Goal: Task Accomplishment & Management: Complete application form

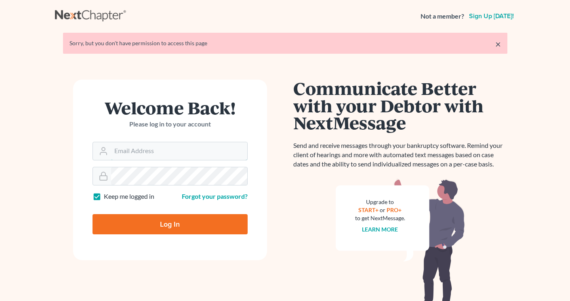
type input "[EMAIL_ADDRESS][DOMAIN_NAME]"
click at [140, 222] on input "Log In" at bounding box center [170, 224] width 155 height 20
type input "Thinking..."
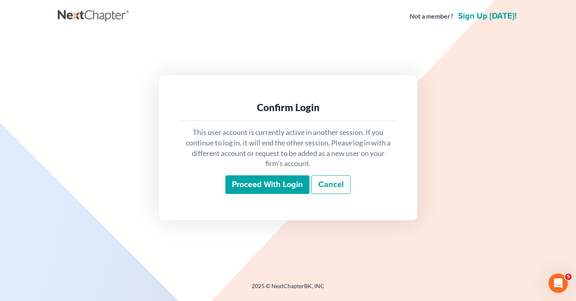
click at [253, 186] on input "Proceed with login" at bounding box center [268, 184] width 84 height 19
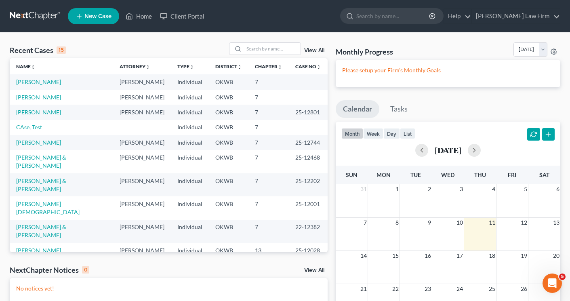
click at [47, 101] on link "Jones, Kristina" at bounding box center [38, 97] width 45 height 7
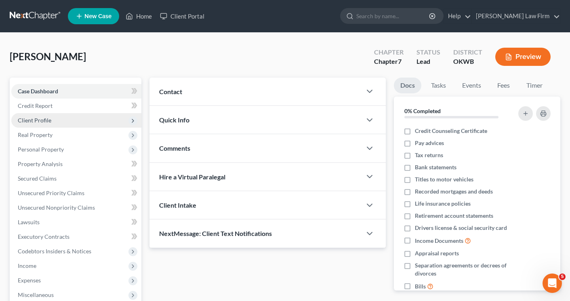
click at [42, 119] on span "Client Profile" at bounding box center [35, 120] width 34 height 7
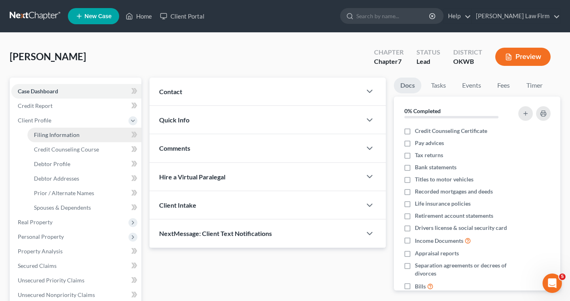
click at [44, 134] on span "Filing Information" at bounding box center [57, 134] width 46 height 7
select select "1"
select select "0"
select select "37"
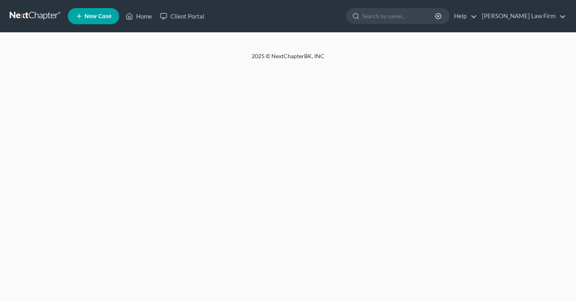
select select "1"
select select "0"
select select "65"
select select "0"
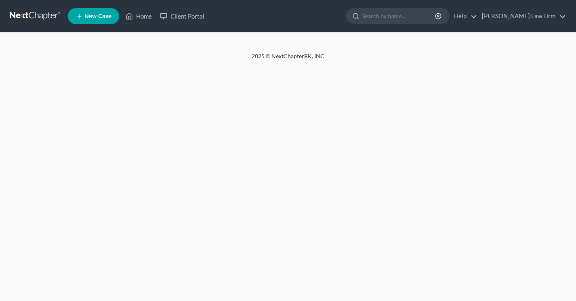
select select "37"
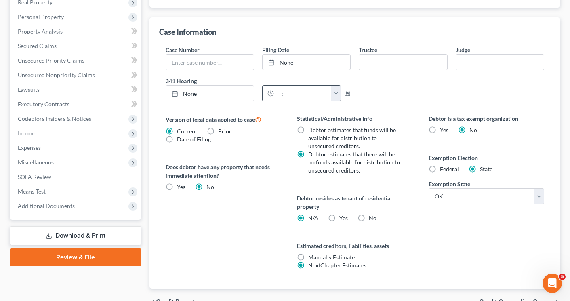
scroll to position [243, 0]
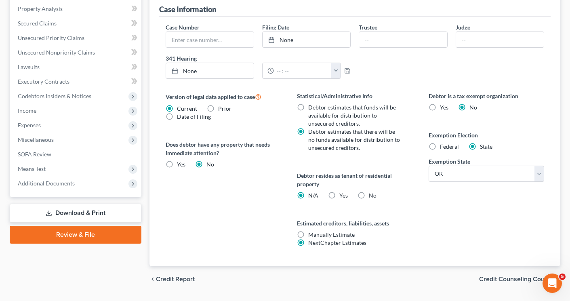
click at [505, 277] on span "Credit Counseling Course" at bounding box center [516, 279] width 75 height 6
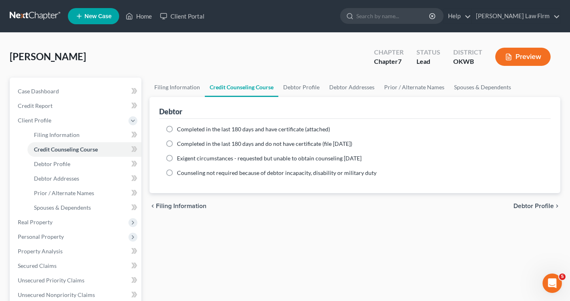
click at [177, 131] on label "Completed in the last 180 days and have certificate (attached)" at bounding box center [253, 129] width 153 height 8
click at [180, 131] on input "Completed in the last 180 days and have certificate (attached)" at bounding box center [182, 127] width 5 height 5
radio input "true"
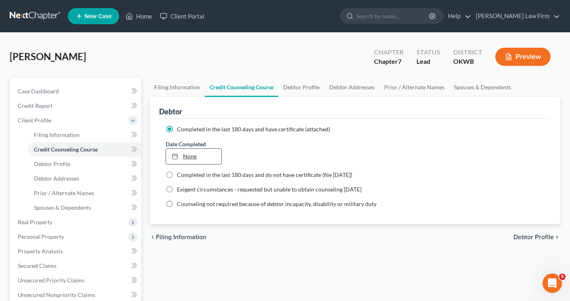
click at [188, 157] on link "None" at bounding box center [194, 156] width 56 height 15
click at [524, 236] on span "Debtor Profile" at bounding box center [534, 237] width 40 height 6
select select "0"
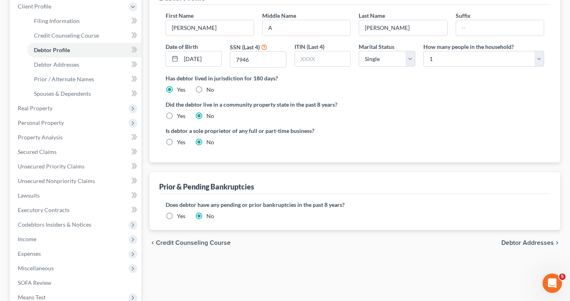
scroll to position [162, 0]
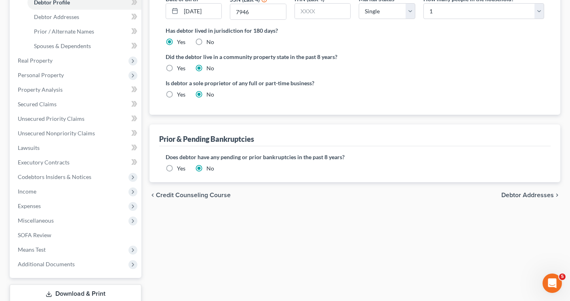
click at [509, 195] on span "Debtor Addresses" at bounding box center [528, 195] width 53 height 6
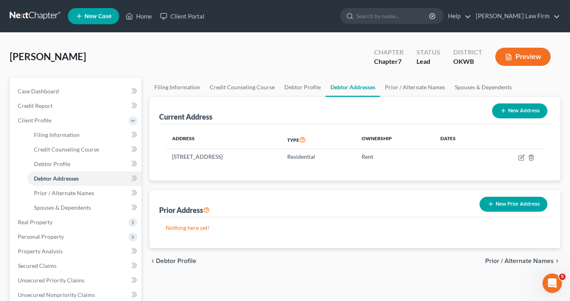
click at [519, 262] on span "Prior / Alternate Names" at bounding box center [520, 261] width 69 height 6
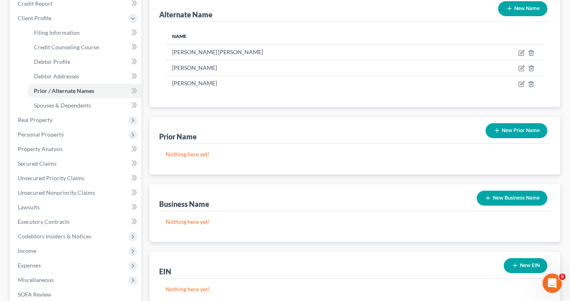
scroll to position [162, 0]
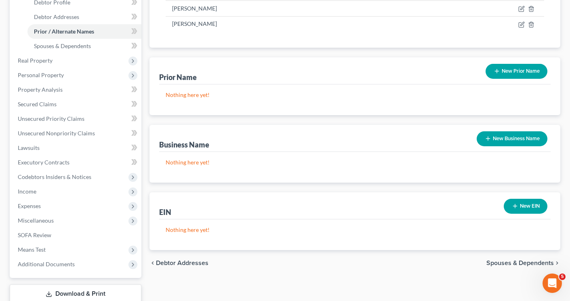
click at [496, 264] on span "Spouses & Dependents" at bounding box center [521, 263] width 68 height 6
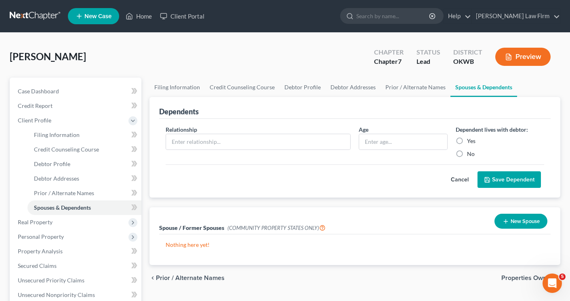
scroll to position [81, 0]
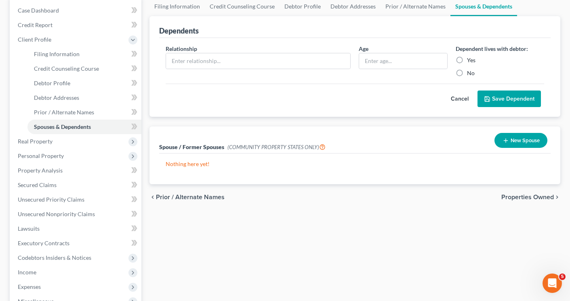
click at [515, 202] on div "chevron_left Prior / Alternate Names Properties Owned chevron_right" at bounding box center [355, 197] width 411 height 26
click at [515, 198] on span "Properties Owned" at bounding box center [528, 197] width 53 height 6
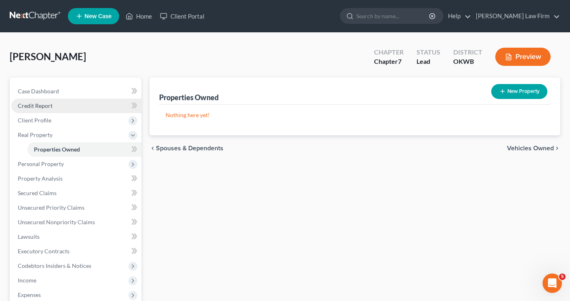
click at [35, 105] on span "Credit Report" at bounding box center [35, 105] width 35 height 7
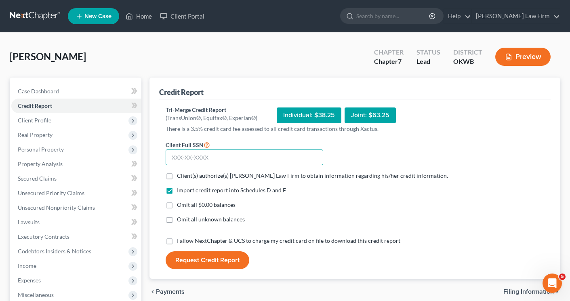
click at [177, 154] on input "text" at bounding box center [245, 158] width 158 height 16
type input "443-11-7946"
click at [177, 177] on label "Client(s) authorize(s) [PERSON_NAME] Law Firm to obtain information regarding h…" at bounding box center [312, 176] width 271 height 8
click at [180, 177] on input "Client(s) authorize(s) [PERSON_NAME] Law Firm to obtain information regarding h…" at bounding box center [182, 174] width 5 height 5
checkbox input "true"
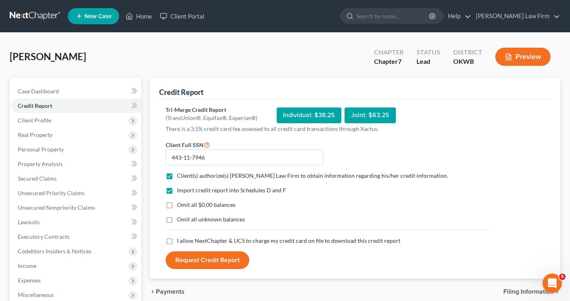
click at [177, 241] on label "I allow NextChapter & UCS to charge my credit card on file to download this cre…" at bounding box center [289, 241] width 224 height 8
click at [180, 241] on input "I allow NextChapter & UCS to charge my credit card on file to download this cre…" at bounding box center [182, 239] width 5 height 5
checkbox input "true"
click at [199, 258] on button "Request Credit Report" at bounding box center [208, 260] width 84 height 18
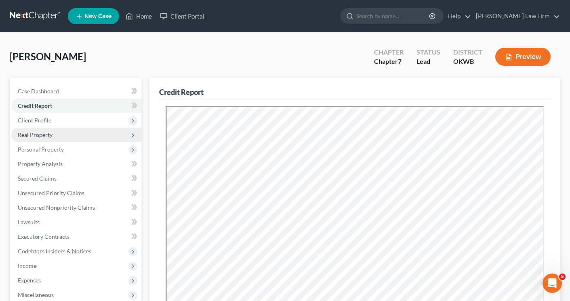
click at [27, 132] on span "Real Property" at bounding box center [35, 134] width 35 height 7
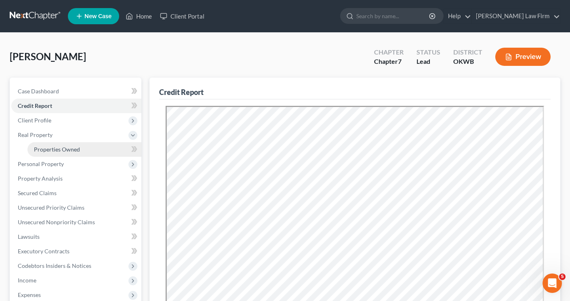
click at [44, 150] on span "Properties Owned" at bounding box center [57, 149] width 46 height 7
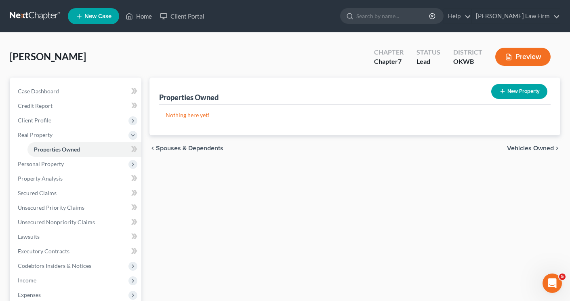
click at [526, 149] on span "Vehicles Owned" at bounding box center [530, 148] width 47 height 6
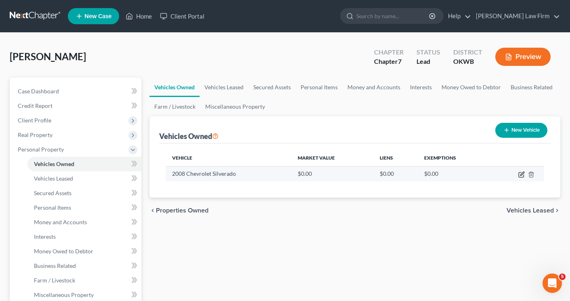
click at [522, 176] on icon "button" at bounding box center [522, 174] width 6 height 6
select select "0"
select select "18"
select select "3"
select select "0"
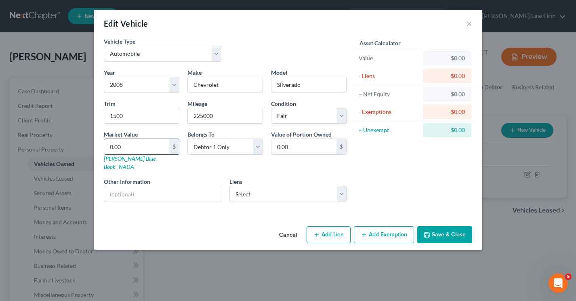
click at [140, 150] on input "0.00" at bounding box center [136, 146] width 65 height 15
type input "1"
type input "1.00"
type input "16"
type input "16.00"
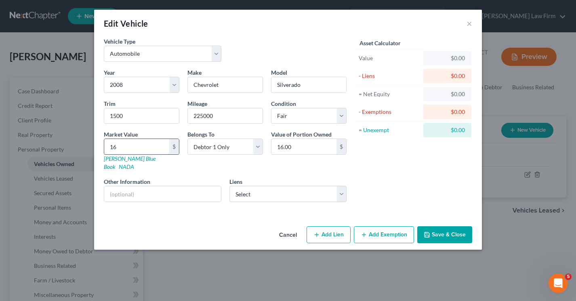
type input "160"
type input "160.00"
type input "1600"
type input "1,600.00"
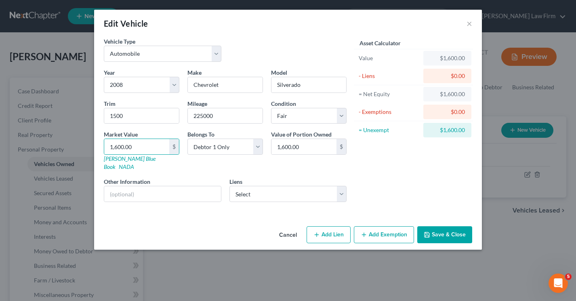
click at [372, 226] on button "Add Exemption" at bounding box center [384, 234] width 60 height 17
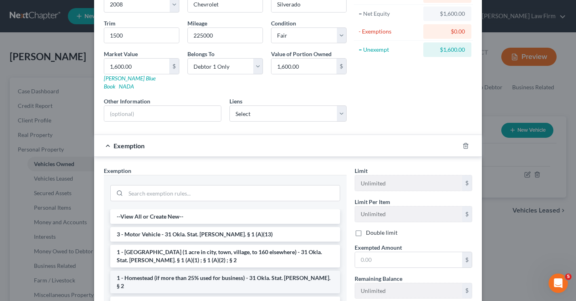
scroll to position [81, 0]
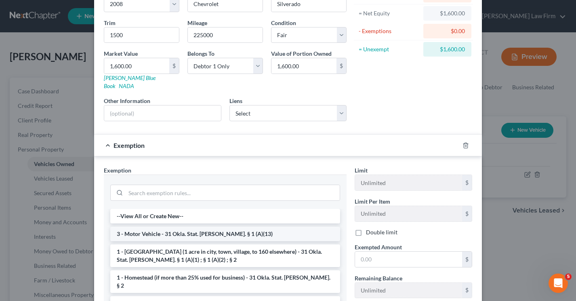
click at [179, 229] on li "3 - Motor Vehicle - 31 Okla. Stat. [PERSON_NAME]. § 1 (A)(13)" at bounding box center [225, 234] width 230 height 15
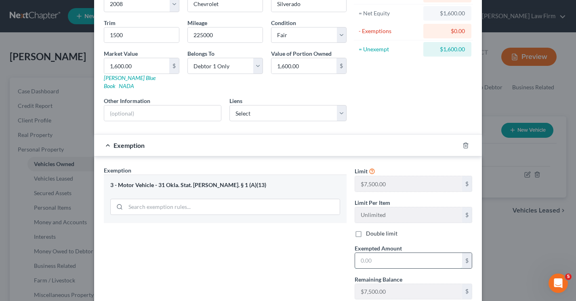
click at [384, 255] on input "text" at bounding box center [408, 260] width 107 height 15
type input "1,600.00"
click at [316, 255] on div "Exemption Set must be selected for CA. Exemption * 3 - Motor Vehicle - 31 Okla.…" at bounding box center [225, 236] width 251 height 140
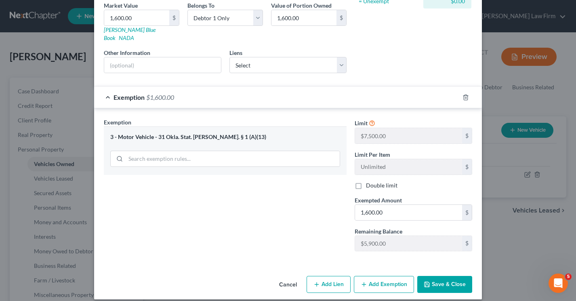
click at [441, 276] on button "Save & Close" at bounding box center [445, 284] width 55 height 17
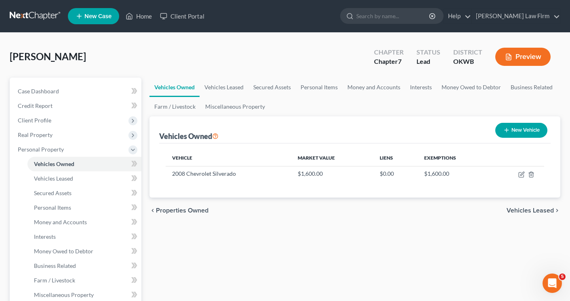
click at [526, 213] on span "Vehicles Leased" at bounding box center [530, 210] width 47 height 6
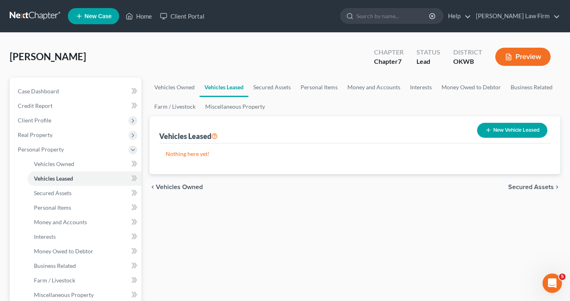
click at [519, 187] on span "Secured Assets" at bounding box center [532, 187] width 46 height 6
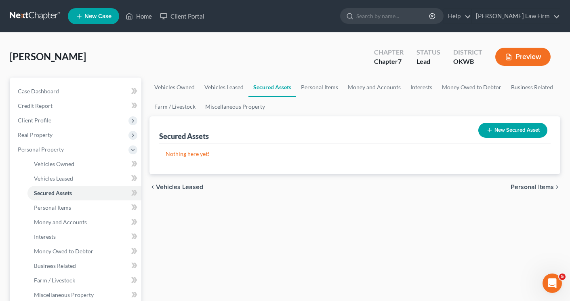
click at [498, 127] on button "New Secured Asset" at bounding box center [513, 130] width 69 height 15
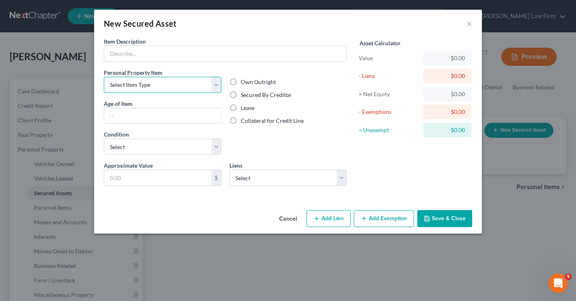
click at [214, 84] on select "Select Item Type Clothing Collectibles Of Value Electronics Firearms Household …" at bounding box center [163, 85] width 118 height 16
click at [287, 222] on button "Cancel" at bounding box center [288, 219] width 31 height 16
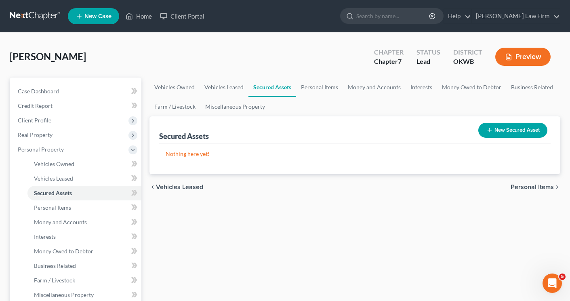
click at [515, 189] on span "Personal Items" at bounding box center [532, 187] width 43 height 6
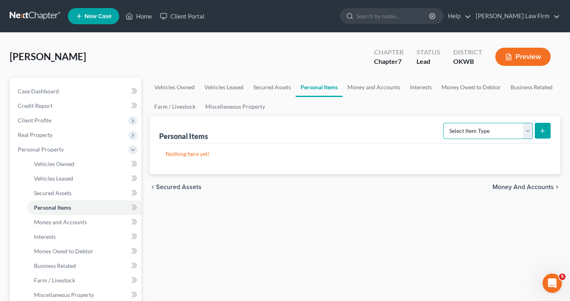
click at [527, 133] on select "Select Item Type Clothing Collectibles Of Value Electronics Firearms Household …" at bounding box center [488, 131] width 90 height 16
select select "clothing"
click at [444, 123] on select "Select Item Type Clothing Collectibles Of Value Electronics Firearms Household …" at bounding box center [488, 131] width 90 height 16
click at [541, 133] on icon "submit" at bounding box center [543, 131] width 6 height 6
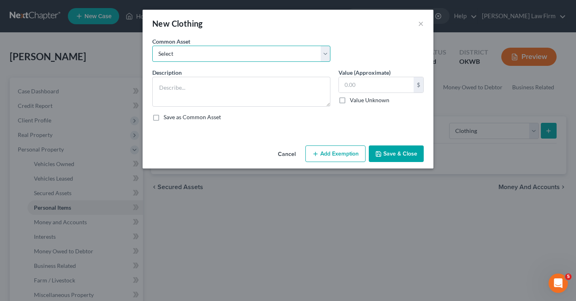
click at [228, 55] on select "Select Wearing apparel Wearing apparel Wearing apparel Wearing apparel Wearing …" at bounding box center [241, 54] width 178 height 16
select select "0"
click at [152, 46] on select "Select Wearing apparel Wearing apparel Wearing apparel Wearing apparel Wearing …" at bounding box center [241, 54] width 178 height 16
type textarea "Wearing apparel"
click at [376, 86] on input "1,800.00" at bounding box center [376, 84] width 75 height 15
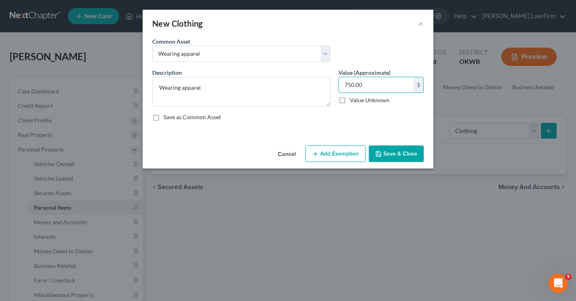
type input "750.00"
click at [390, 154] on button "Save & Close" at bounding box center [396, 154] width 55 height 17
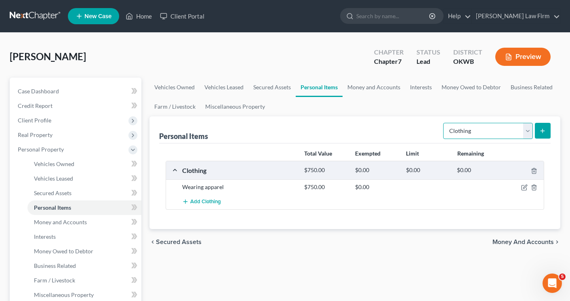
click at [528, 133] on select "Select Item Type Clothing Collectibles Of Value Electronics Firearms Household …" at bounding box center [488, 131] width 90 height 16
select select "electronics"
click at [444, 123] on select "Select Item Type Clothing Collectibles Of Value Electronics Firearms Household …" at bounding box center [488, 131] width 90 height 16
click at [540, 131] on icon "submit" at bounding box center [543, 131] width 6 height 6
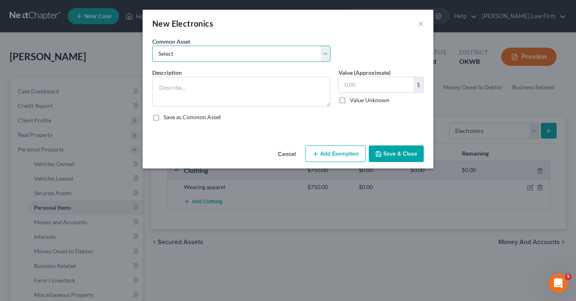
click at [217, 57] on select "Select Computers, cell phones, lap top etc. Computers, cell phones, lap top etc…" at bounding box center [241, 54] width 178 height 16
select select "0"
click at [152, 46] on select "Select Computers, cell phones, lap top etc. Computers, cell phones, lap top etc…" at bounding box center [241, 54] width 178 height 16
type textarea "Computers, cell phones, lap top etc."
type input "800.00"
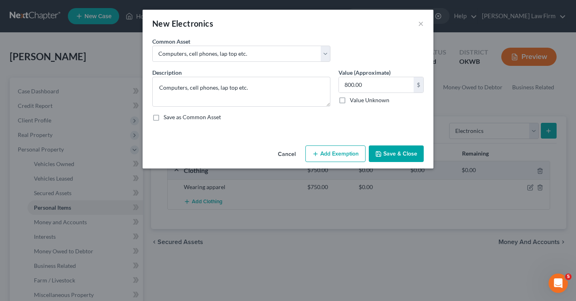
click at [333, 151] on button "Add Exemption" at bounding box center [336, 154] width 60 height 17
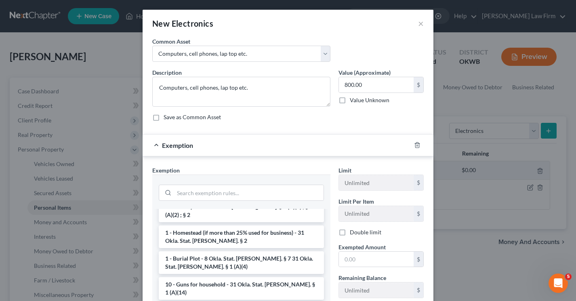
scroll to position [121, 0]
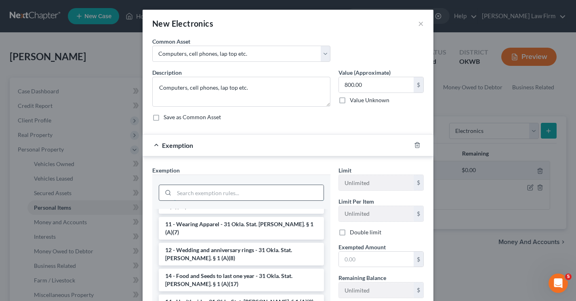
click at [199, 192] on input "search" at bounding box center [249, 192] width 150 height 15
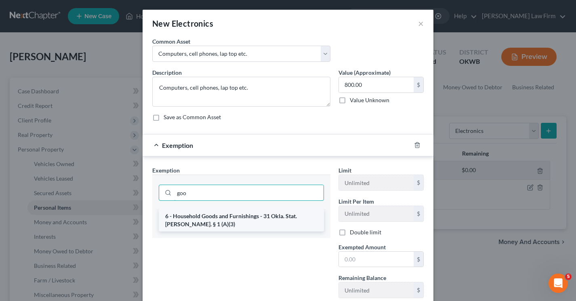
type input "goo"
click at [207, 222] on li "6 - Household Goods and Furnishings - 31 Okla. Stat. [PERSON_NAME]. § 1 (A)(3)" at bounding box center [241, 220] width 165 height 23
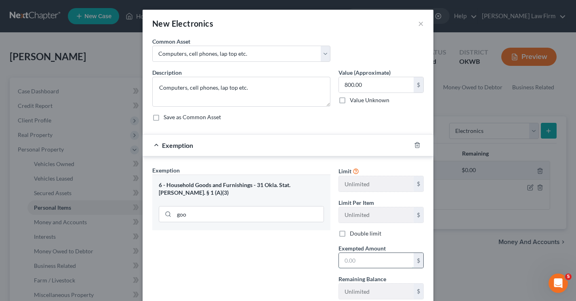
click at [352, 255] on input "text" at bounding box center [376, 260] width 75 height 15
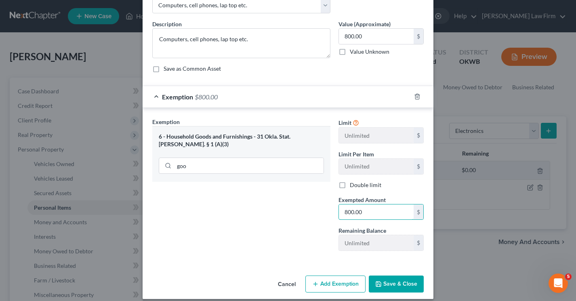
scroll to position [56, 0]
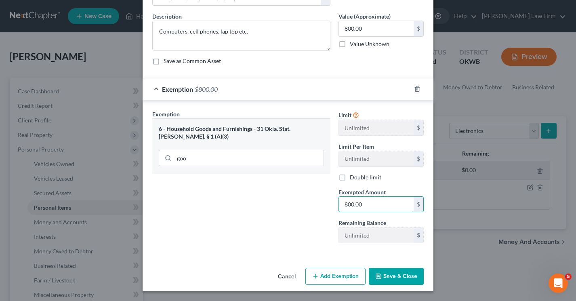
type input "800.00"
click at [393, 275] on button "Save & Close" at bounding box center [396, 276] width 55 height 17
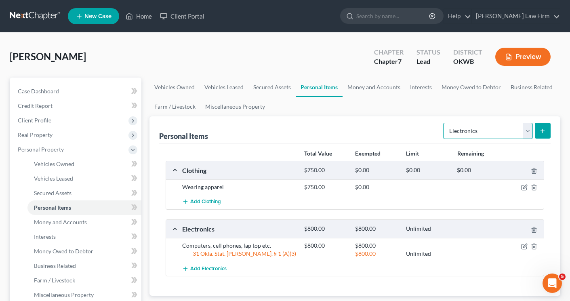
click at [527, 132] on select "Select Item Type Clothing Collectibles Of Value Electronics Firearms Household …" at bounding box center [488, 131] width 90 height 16
select select "household_goods"
click at [444, 123] on select "Select Item Type Clothing Collectibles Of Value Electronics Firearms Household …" at bounding box center [488, 131] width 90 height 16
click at [544, 131] on icon "submit" at bounding box center [543, 131] width 6 height 6
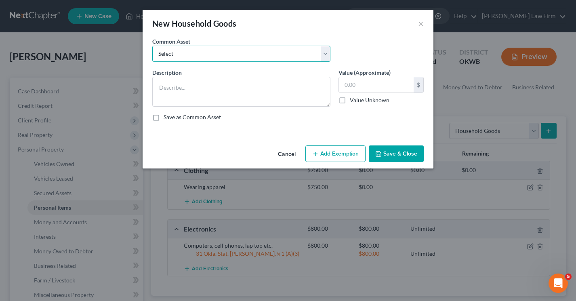
click at [207, 57] on select "Select tables, chairs, sofas, beds etc. tables, chairs, sofas, beds etc. tables…" at bounding box center [241, 54] width 178 height 16
select select "0"
click at [152, 46] on select "Select tables, chairs, sofas, beds etc. tables, chairs, sofas, beds etc. tables…" at bounding box center [241, 54] width 178 height 16
type textarea "tables, chairs, sofas, beds etc."
type input "2,200.00"
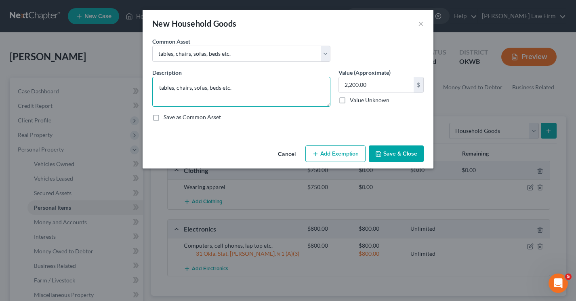
drag, startPoint x: 234, startPoint y: 89, endPoint x: 53, endPoint y: 70, distance: 182.5
click at [53, 70] on div "New Household Goods × An exemption set must first be selected from the Filing I…" at bounding box center [288, 150] width 576 height 301
type textarea "Bed, Dressers etc"
click at [164, 119] on label "Save as Common Asset" at bounding box center [192, 117] width 57 height 8
click at [167, 118] on input "Save as Common Asset" at bounding box center [169, 115] width 5 height 5
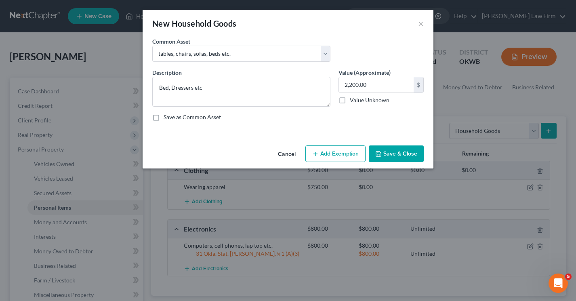
checkbox input "true"
click at [379, 84] on input "2,200.00" at bounding box center [376, 84] width 75 height 15
type input "250.00"
click at [319, 152] on icon "button" at bounding box center [316, 154] width 6 height 6
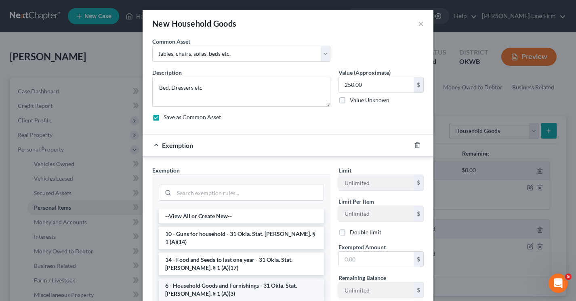
click at [252, 286] on li "6 - Household Goods and Furnishings - 31 Okla. Stat. [PERSON_NAME]. § 1 (A)(3)" at bounding box center [241, 290] width 165 height 23
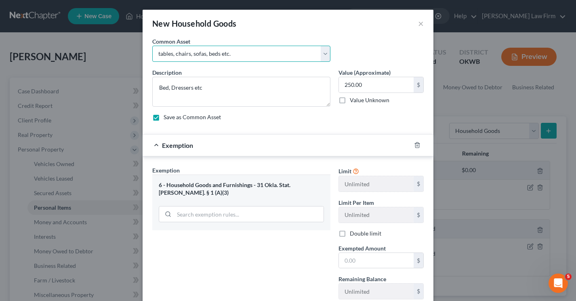
click at [247, 54] on select "Select tables, chairs, sofas, beds etc. tables, chairs, sofas, beds etc. tables…" at bounding box center [241, 54] width 178 height 16
click at [205, 53] on select "Select tables, chairs, sofas, beds etc. tables, chairs, sofas, beds etc. tables…" at bounding box center [241, 54] width 178 height 16
click at [204, 53] on select "Select tables, chairs, sofas, beds etc. tables, chairs, sofas, beds etc. tables…" at bounding box center [241, 54] width 178 height 16
click at [204, 52] on select "Select tables, chairs, sofas, beds etc. tables, chairs, sofas, beds etc. tables…" at bounding box center [241, 54] width 178 height 16
click at [272, 54] on select "Select tables, chairs, sofas, beds etc. tables, chairs, sofas, beds etc. tables…" at bounding box center [241, 54] width 178 height 16
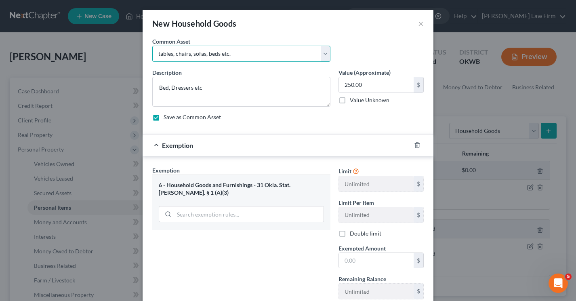
select select
click at [152, 46] on select "Select tables, chairs, sofas, beds etc. tables, chairs, sofas, beds etc. tables…" at bounding box center [241, 54] width 178 height 16
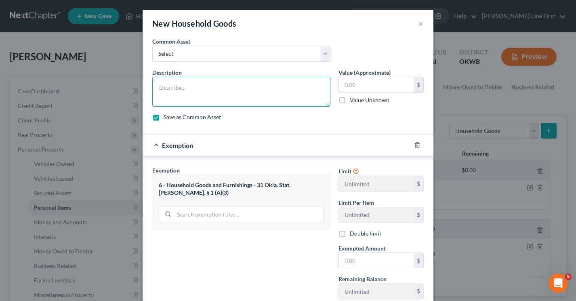
click at [202, 95] on textarea at bounding box center [241, 92] width 178 height 30
type textarea "Beds, Dresser etc"
click at [356, 82] on input "text" at bounding box center [376, 84] width 75 height 15
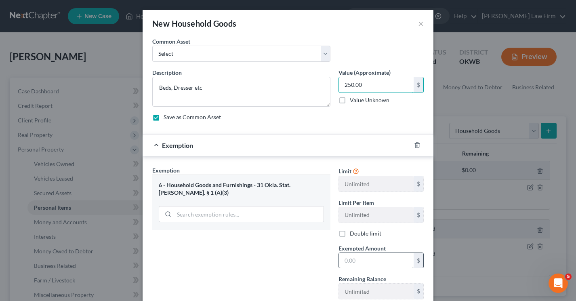
type input "250.00"
click at [359, 259] on input "text" at bounding box center [376, 260] width 75 height 15
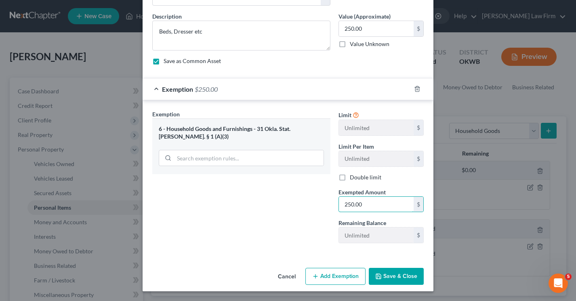
type input "250.00"
click at [376, 272] on button "Save & Close" at bounding box center [396, 276] width 55 height 17
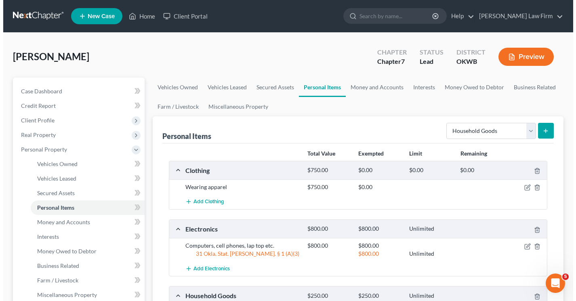
scroll to position [40, 0]
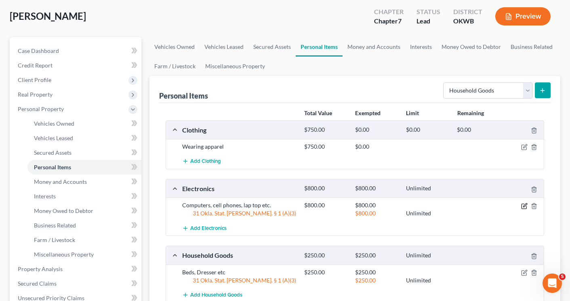
click at [526, 204] on icon "button" at bounding box center [526, 205] width 4 height 4
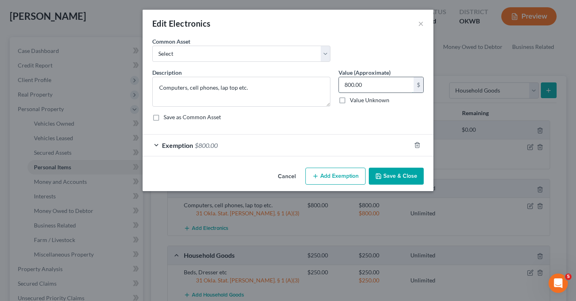
click at [372, 86] on input "800.00" at bounding box center [376, 84] width 75 height 15
type input "500.00"
click at [315, 146] on div "Exemption $800.00" at bounding box center [277, 145] width 268 height 21
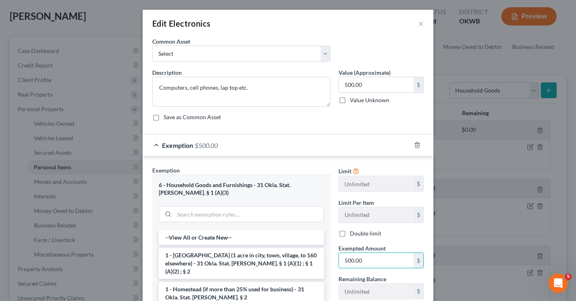
type input "500.00"
click at [328, 273] on div "Exemption Set must be selected for CA. Exemption * 6 - Household Goods and Furn…" at bounding box center [241, 266] width 186 height 200
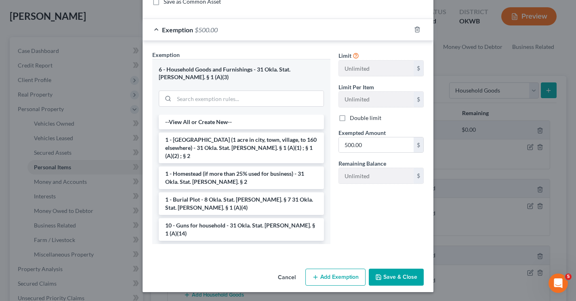
scroll to position [116, 0]
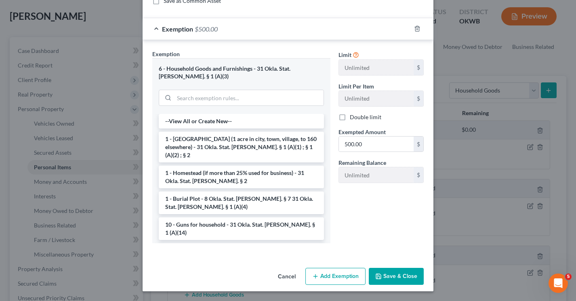
click at [391, 277] on button "Save & Close" at bounding box center [396, 276] width 55 height 17
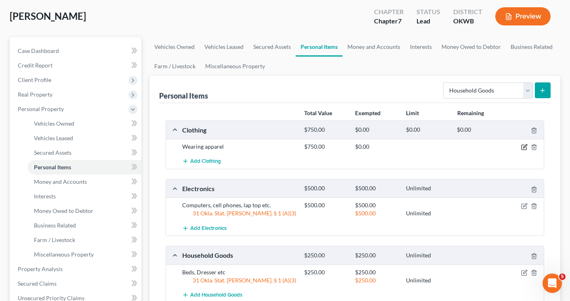
click at [524, 149] on icon "button" at bounding box center [525, 147] width 6 height 6
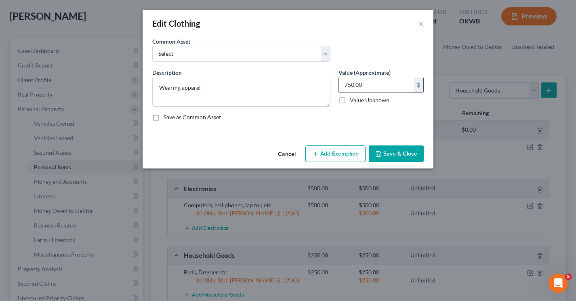
click at [370, 84] on input "750.00" at bounding box center [376, 84] width 75 height 15
type input "500.00"
click at [343, 156] on button "Add Exemption" at bounding box center [336, 154] width 60 height 17
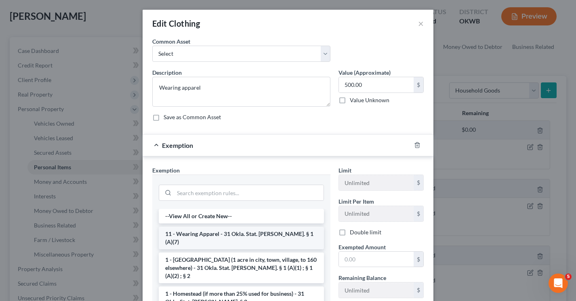
click at [273, 234] on li "11 - Wearing Apparel - 31 Okla. Stat. [PERSON_NAME]. § 1 (A)(7)" at bounding box center [241, 238] width 165 height 23
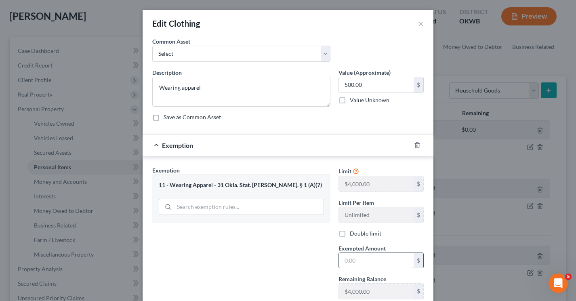
click at [348, 262] on input "text" at bounding box center [376, 260] width 75 height 15
type input "500.00"
click at [304, 247] on div "Exemption Set must be selected for CA. Exemption * 11 - Wearing Apparel - 31 Ok…" at bounding box center [241, 236] width 186 height 140
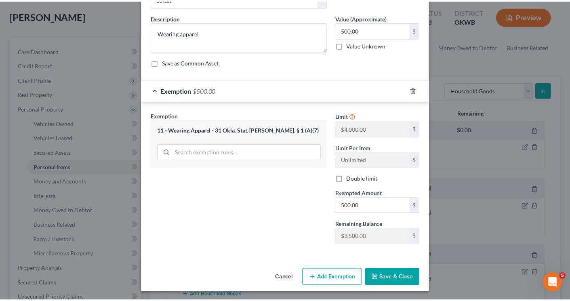
scroll to position [56, 0]
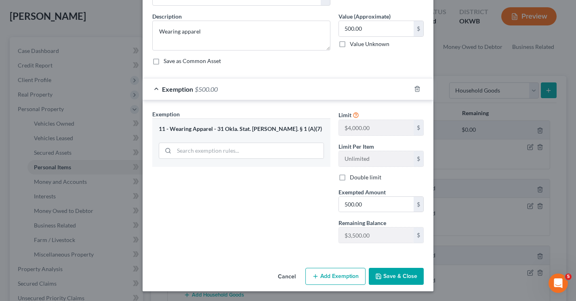
click at [391, 274] on button "Save & Close" at bounding box center [396, 276] width 55 height 17
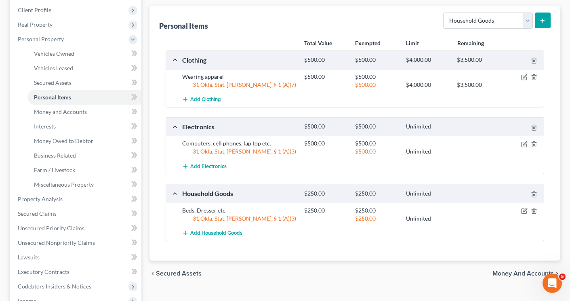
scroll to position [121, 0]
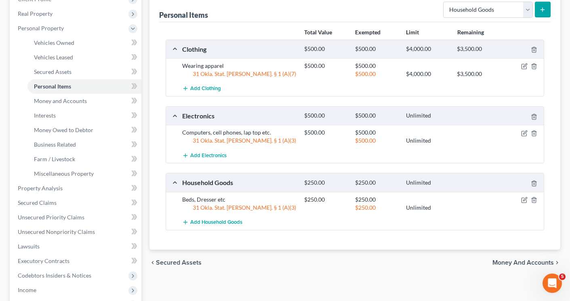
click at [521, 263] on span "Money and Accounts" at bounding box center [523, 263] width 61 height 6
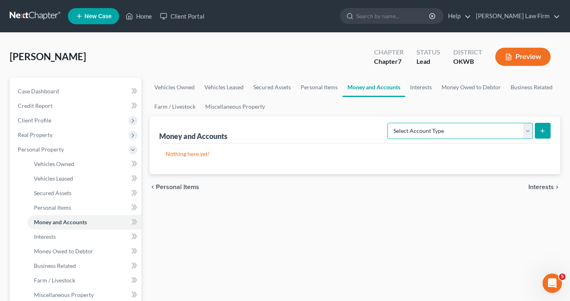
click at [478, 132] on select "Select Account Type Brokerage Cash on Hand Certificates of Deposit Checking Acc…" at bounding box center [461, 131] width 146 height 16
select select "checking"
click at [389, 123] on select "Select Account Type Brokerage Cash on Hand Certificates of Deposit Checking Acc…" at bounding box center [461, 131] width 146 height 16
click at [541, 131] on icon "submit" at bounding box center [543, 131] width 6 height 6
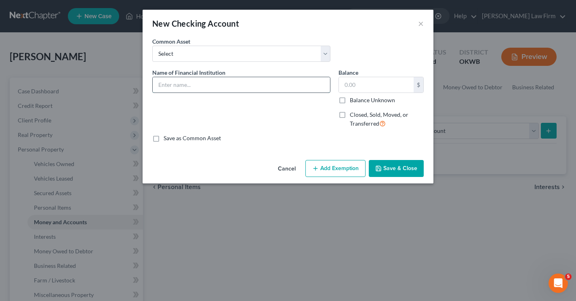
click at [196, 89] on input "text" at bounding box center [241, 84] width 177 height 15
type input "C"
type input "Stride Bank (Chime)"
click at [368, 90] on input "text" at bounding box center [376, 84] width 75 height 15
type input "50.00"
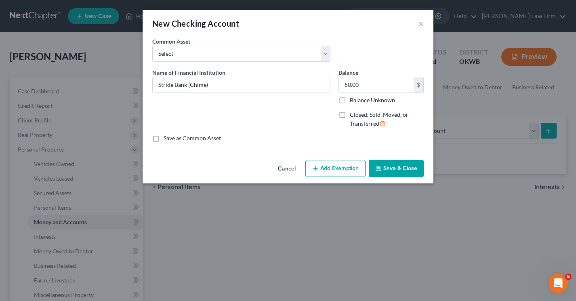
click at [325, 168] on button "Add Exemption" at bounding box center [336, 168] width 60 height 17
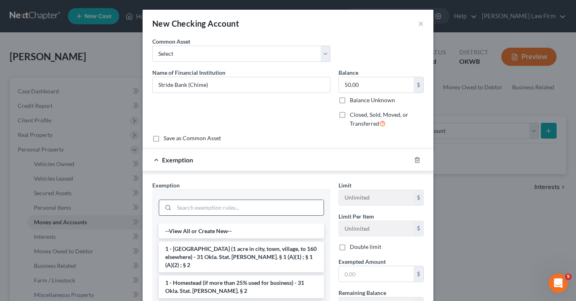
click at [212, 200] on input "search" at bounding box center [249, 207] width 150 height 15
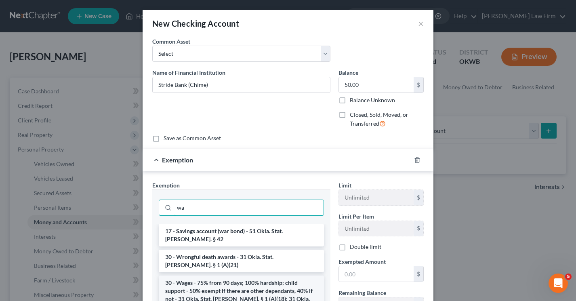
type input "wa"
click at [207, 276] on li "30 - Wages - 75% from 90 days; 100% hardship; child support - 50% exempt if the…" at bounding box center [241, 299] width 165 height 47
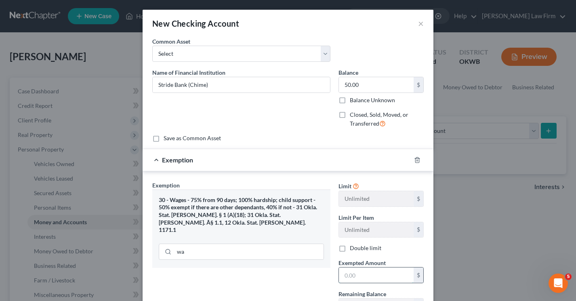
click at [343, 272] on input "text" at bounding box center [376, 275] width 75 height 15
type input "50.00"
click at [277, 298] on div "Exemption Set must be selected for CA. Exemption * 30 - Wages - 75% from 90 day…" at bounding box center [241, 251] width 186 height 140
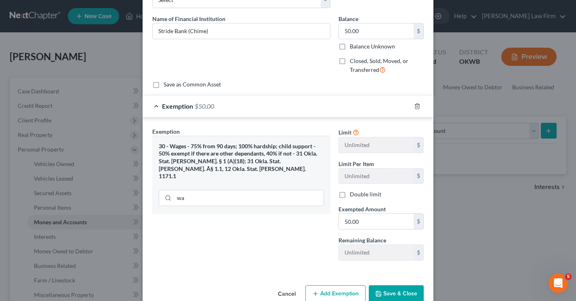
scroll to position [71, 0]
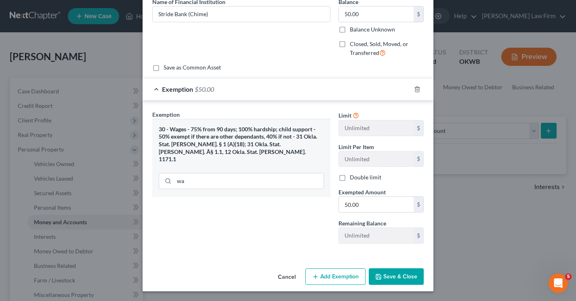
click at [164, 69] on label "Save as Common Asset" at bounding box center [192, 67] width 57 height 8
click at [167, 69] on input "Save as Common Asset" at bounding box center [169, 65] width 5 height 5
checkbox input "true"
click at [382, 279] on button "Save & Close" at bounding box center [396, 276] width 55 height 17
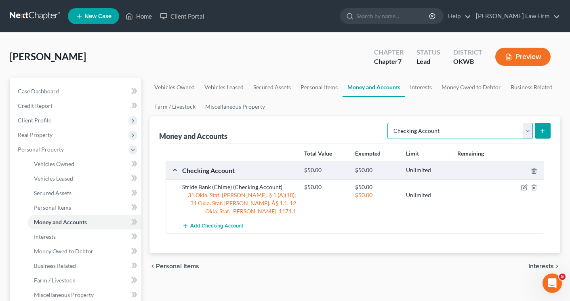
click at [528, 133] on select "Select Account Type Brokerage Cash on Hand Certificates of Deposit Checking Acc…" at bounding box center [461, 131] width 146 height 16
click at [389, 123] on select "Select Account Type Brokerage Cash on Hand Certificates of Deposit Checking Acc…" at bounding box center [461, 131] width 146 height 16
click at [546, 131] on icon "submit" at bounding box center [543, 131] width 6 height 6
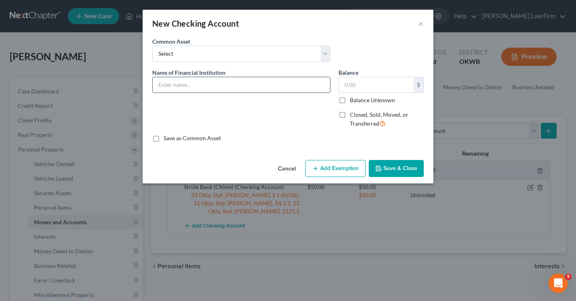
click at [184, 89] on input "text" at bounding box center [241, 84] width 177 height 15
type input "Cash App"
click at [363, 82] on input "text" at bounding box center [376, 84] width 75 height 15
type input "5.00"
click at [164, 141] on label "Save as Common Asset" at bounding box center [192, 138] width 57 height 8
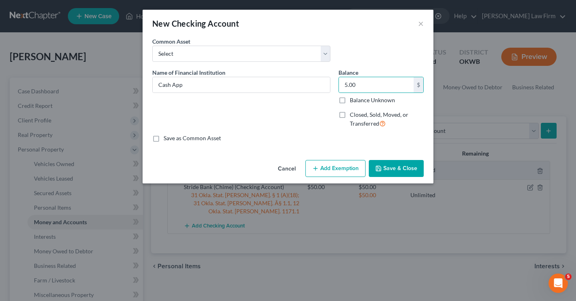
click at [167, 139] on input "Save as Common Asset" at bounding box center [169, 136] width 5 height 5
checkbox input "true"
click at [347, 165] on button "Add Exemption" at bounding box center [336, 168] width 60 height 17
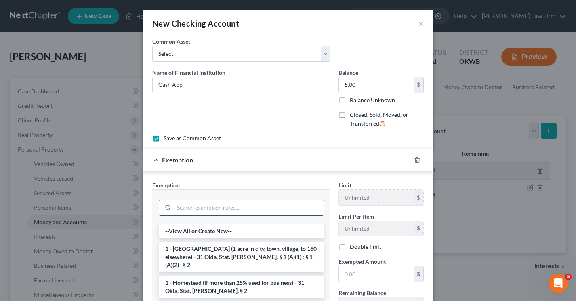
click at [204, 210] on input "search" at bounding box center [249, 207] width 150 height 15
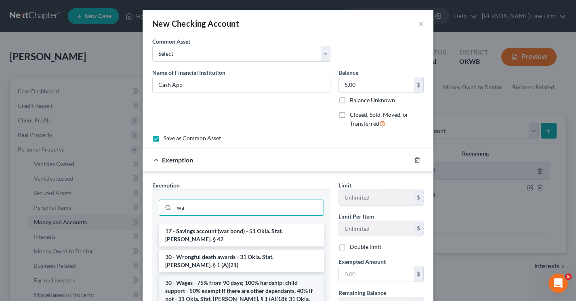
type input "wa"
click at [209, 283] on li "30 - Wages - 75% from 90 days; 100% hardship; child support - 50% exempt if the…" at bounding box center [241, 299] width 165 height 47
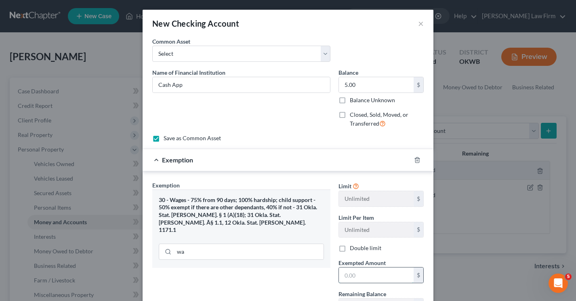
click at [363, 277] on input "text" at bounding box center [376, 275] width 75 height 15
type input "5.00"
click at [275, 280] on div "Exemption Set must be selected for CA. Exemption * 30 - Wages - 75% from 90 day…" at bounding box center [241, 251] width 186 height 140
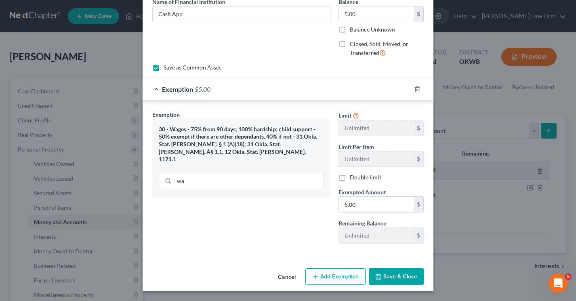
click at [379, 275] on icon "button" at bounding box center [378, 277] width 5 height 5
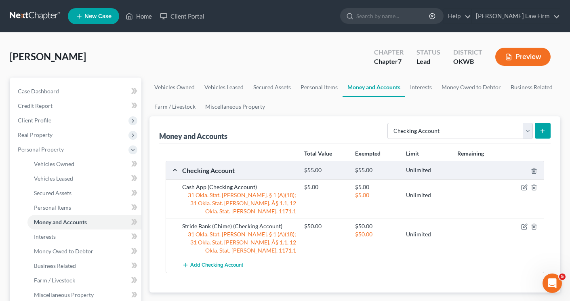
scroll to position [40, 0]
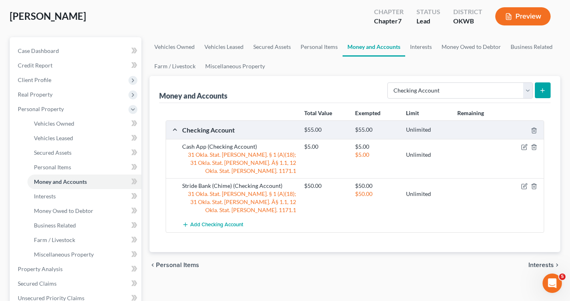
click at [530, 262] on span "Interests" at bounding box center [541, 265] width 25 height 6
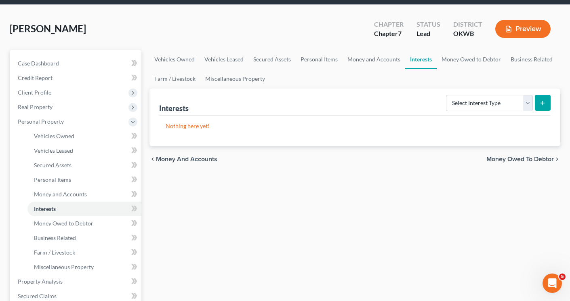
scroll to position [40, 0]
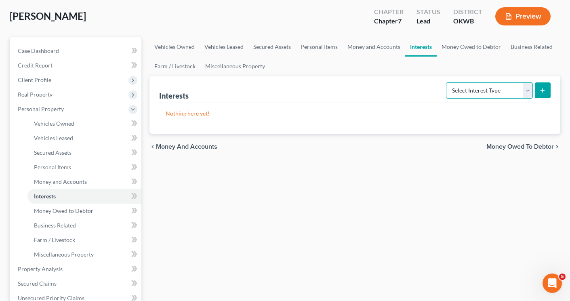
click at [526, 93] on select "Select Interest Type 401K Annuity Bond Education IRA Government Bond Government…" at bounding box center [489, 90] width 87 height 16
select select "401k"
click at [447, 82] on select "Select Interest Type 401K Annuity Bond Education IRA Government Bond Government…" at bounding box center [489, 90] width 87 height 16
click at [541, 92] on icon "submit" at bounding box center [543, 90] width 6 height 6
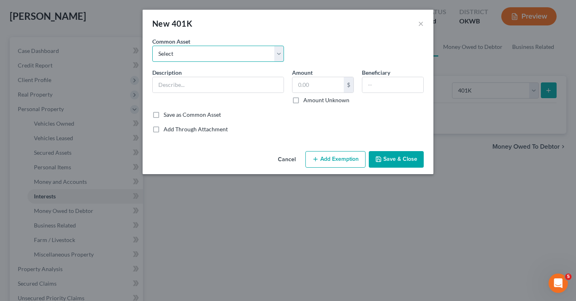
click at [205, 50] on select "Select Fidelity Brokerage Services, LLC (NTT DATA Americas) Fidelity (Mercy Hea…" at bounding box center [218, 54] width 132 height 16
select select "2"
click at [152, 46] on select "Select Fidelity Brokerage Services, LLC (NTT DATA Americas) Fidelity (Mercy Hea…" at bounding box center [218, 54] width 132 height 16
type input "Fidelity 401K Retirement Savings"
type input "12,500.00"
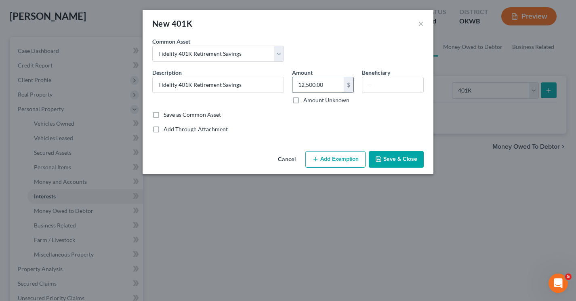
click at [327, 85] on input "12,500.00" at bounding box center [318, 84] width 51 height 15
click at [386, 158] on button "Save & Close" at bounding box center [396, 159] width 55 height 17
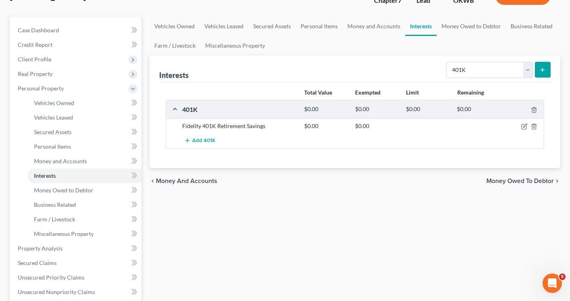
scroll to position [81, 0]
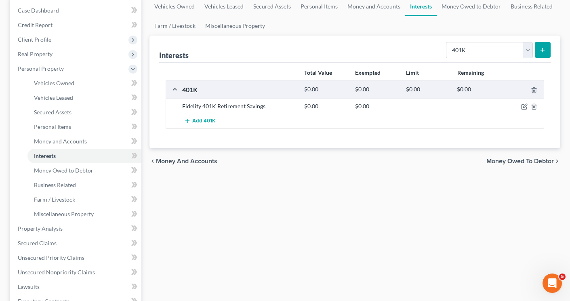
click at [519, 163] on span "Money Owed to Debtor" at bounding box center [521, 161] width 68 height 6
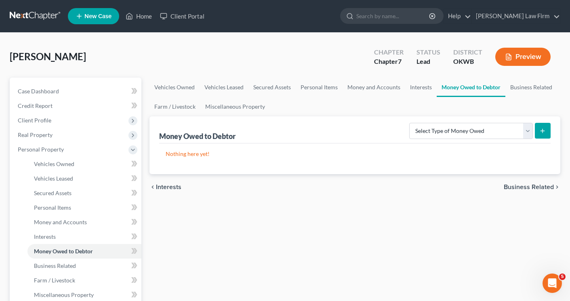
click at [520, 187] on span "Business Related" at bounding box center [529, 187] width 50 height 6
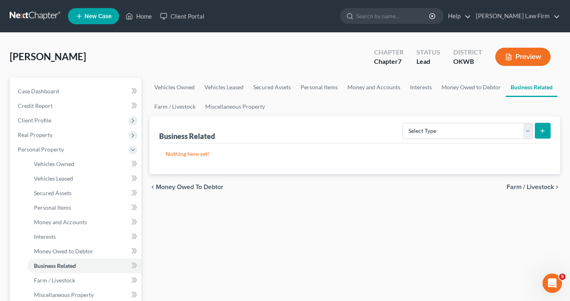
click at [520, 187] on span "Farm / Livestock" at bounding box center [530, 187] width 47 height 6
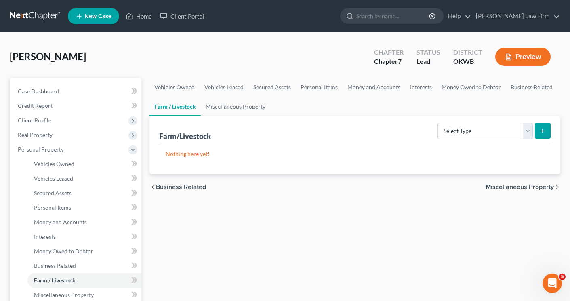
click at [520, 187] on span "Miscellaneous Property" at bounding box center [520, 187] width 68 height 6
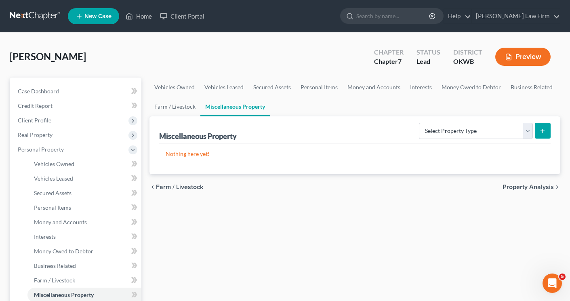
click at [520, 187] on span "Property Analysis" at bounding box center [528, 187] width 51 height 6
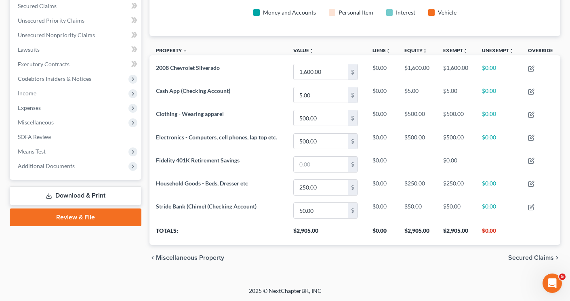
scroll to position [173, 0]
click at [523, 255] on span "Secured Claims" at bounding box center [532, 257] width 46 height 6
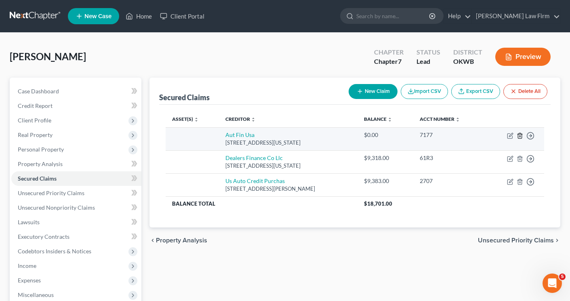
click at [521, 137] on icon "button" at bounding box center [520, 136] width 6 height 6
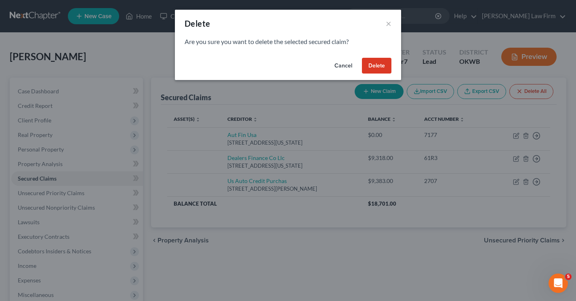
click at [383, 65] on button "Delete" at bounding box center [377, 66] width 30 height 16
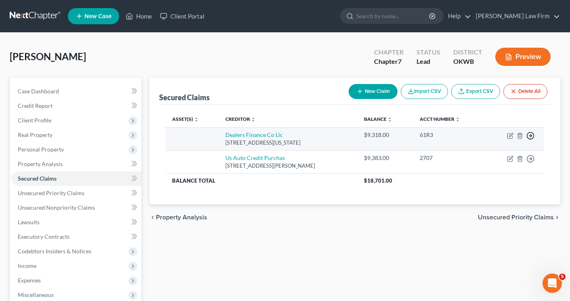
click at [530, 136] on icon "button" at bounding box center [531, 136] width 8 height 8
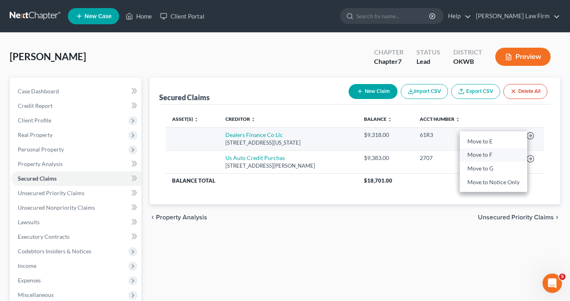
click at [503, 154] on link "Move to F" at bounding box center [494, 155] width 68 height 14
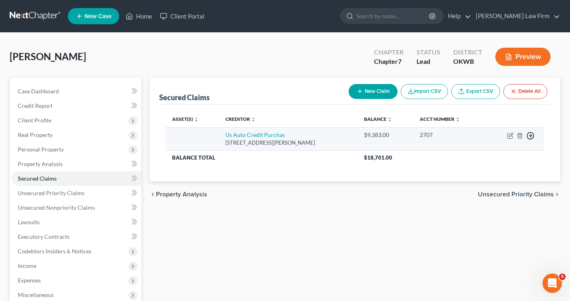
click at [532, 137] on icon "button" at bounding box center [531, 136] width 8 height 8
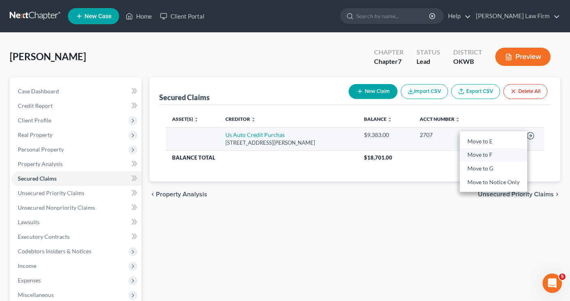
click at [517, 153] on link "Move to F" at bounding box center [494, 155] width 68 height 14
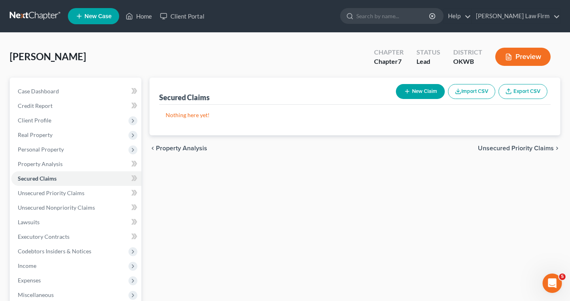
click at [515, 148] on span "Unsecured Priority Claims" at bounding box center [516, 148] width 76 height 6
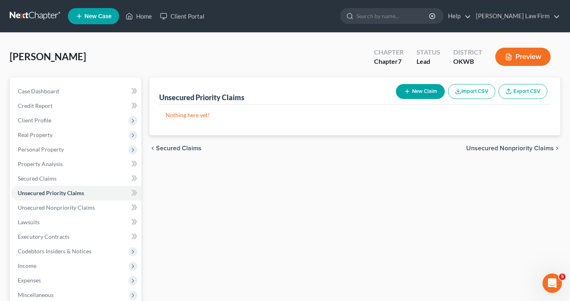
click at [515, 148] on span "Unsecured Nonpriority Claims" at bounding box center [511, 148] width 88 height 6
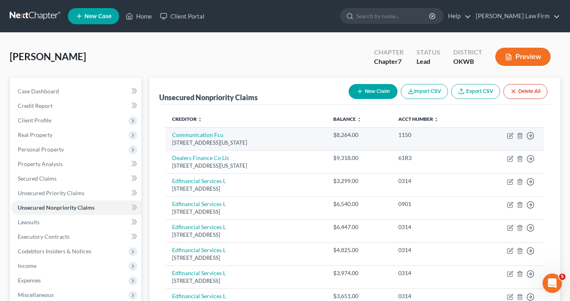
click at [292, 141] on div "[STREET_ADDRESS][US_STATE]" at bounding box center [246, 143] width 148 height 8
click at [201, 136] on link "Communication Fcu" at bounding box center [197, 134] width 51 height 7
select select "37"
select select "0"
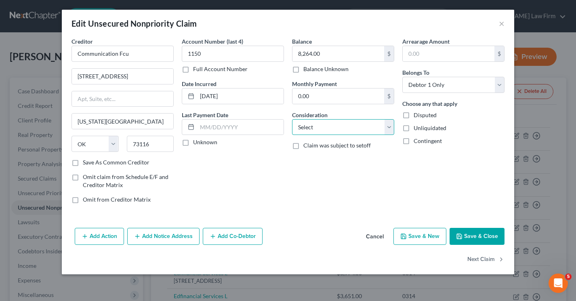
click at [300, 129] on select "Select Cable / Satellite Services Collection Agency Credit Card Debt Debt Couns…" at bounding box center [343, 127] width 102 height 16
select select "10"
click at [292, 119] on select "Select Cable / Satellite Services Collection Agency Credit Card Debt Debt Couns…" at bounding box center [343, 127] width 102 height 16
click at [475, 258] on button "Next Claim" at bounding box center [486, 259] width 37 height 17
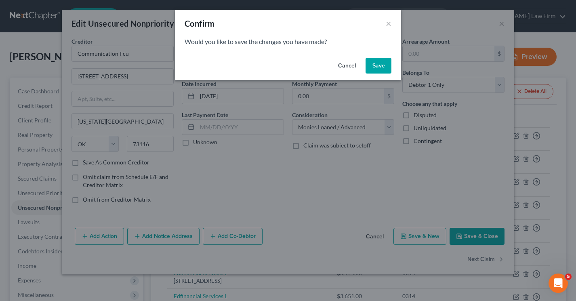
click at [369, 68] on button "Save" at bounding box center [379, 66] width 26 height 16
select select "37"
select select "0"
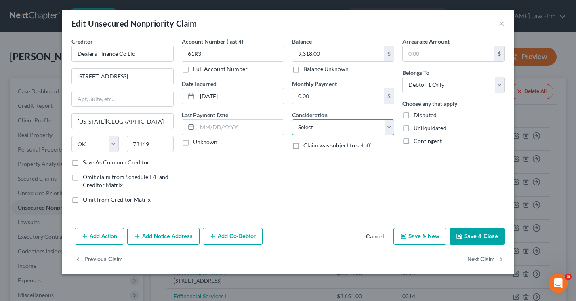
click at [332, 125] on select "Select Cable / Satellite Services Collection Agency Credit Card Debt Debt Couns…" at bounding box center [343, 127] width 102 height 16
select select "14"
click at [292, 119] on select "Select Cable / Satellite Services Collection Agency Credit Card Debt Debt Couns…" at bounding box center [343, 127] width 102 height 16
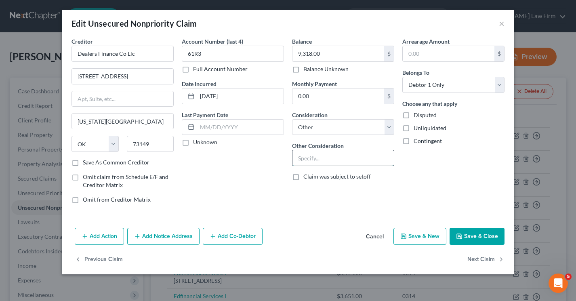
click at [318, 160] on input "text" at bounding box center [343, 157] width 101 height 15
type input "Repossession"
click at [83, 163] on label "Save As Common Creditor" at bounding box center [116, 162] width 67 height 8
click at [86, 163] on input "Save As Common Creditor" at bounding box center [88, 160] width 5 height 5
checkbox input "true"
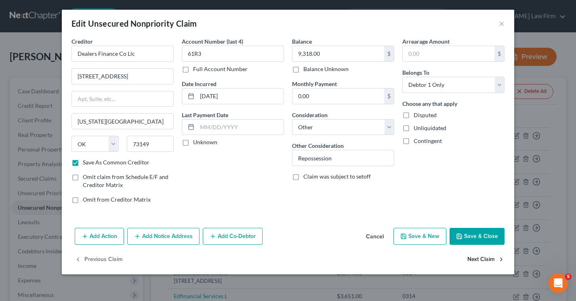
click at [480, 259] on button "Next Claim" at bounding box center [486, 259] width 37 height 17
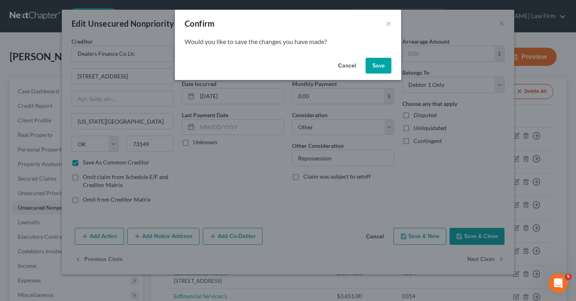
click at [371, 64] on button "Save" at bounding box center [379, 66] width 26 height 16
select select "44"
select select "17"
select select "0"
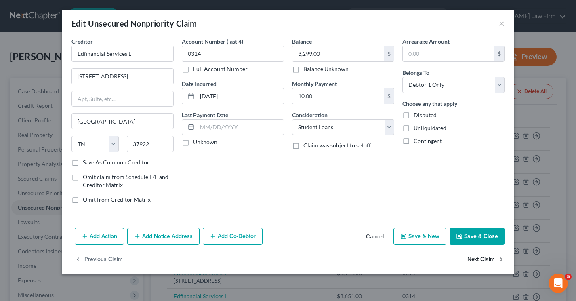
click at [480, 259] on button "Next Claim" at bounding box center [486, 259] width 37 height 17
select select "44"
select select "17"
select select "0"
click at [480, 259] on button "Next Claim" at bounding box center [486, 259] width 37 height 17
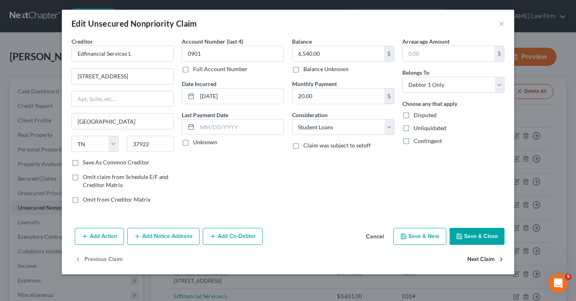
select select "44"
select select "17"
select select "0"
click at [480, 259] on button "Next Claim" at bounding box center [486, 259] width 37 height 17
select select "44"
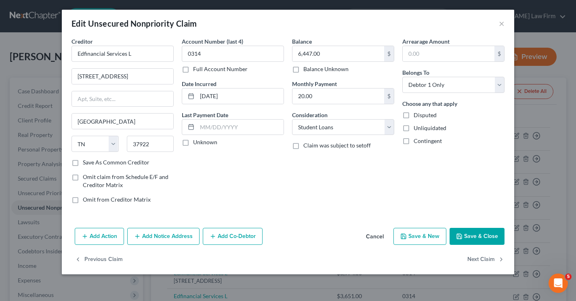
select select "17"
select select "0"
click at [480, 259] on button "Next Claim" at bounding box center [486, 259] width 37 height 17
select select "44"
select select "17"
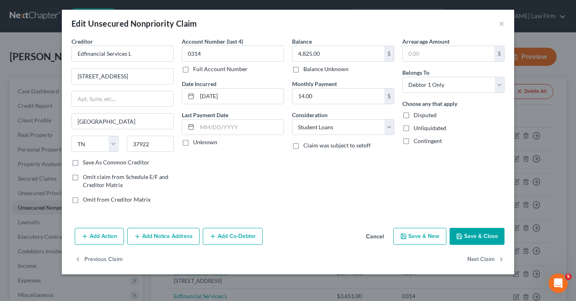
select select "0"
click at [480, 259] on button "Next Claim" at bounding box center [486, 259] width 37 height 17
select select "44"
select select "17"
select select "0"
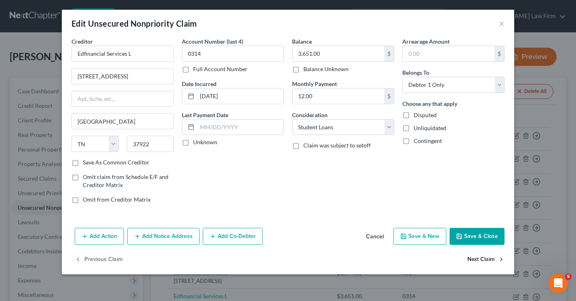
click at [480, 259] on button "Next Claim" at bounding box center [486, 259] width 37 height 17
select select "44"
select select "17"
select select "0"
click at [480, 259] on button "Next Claim" at bounding box center [486, 259] width 37 height 17
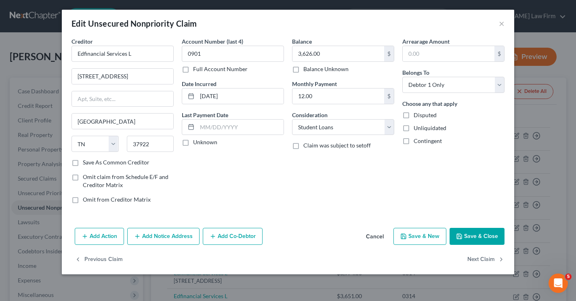
select select "44"
select select "17"
select select "0"
click at [480, 259] on button "Next Claim" at bounding box center [486, 259] width 37 height 17
select select "44"
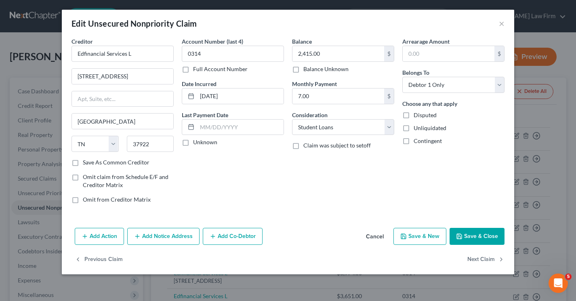
select select "17"
select select "0"
click at [480, 259] on button "Next Claim" at bounding box center [486, 259] width 37 height 17
select select "2"
select select "1"
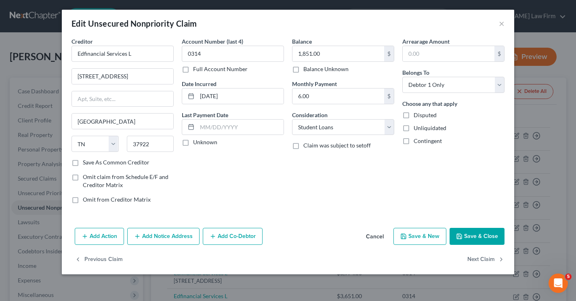
select select "0"
drag, startPoint x: 310, startPoint y: 126, endPoint x: 307, endPoint y: 133, distance: 7.8
click at [310, 126] on select "Select Cable / Satellite Services Collection Agency Credit Card Debt Debt Couns…" at bounding box center [343, 127] width 102 height 16
select select "14"
click at [292, 119] on select "Select Cable / Satellite Services Collection Agency Credit Card Debt Debt Couns…" at bounding box center [343, 127] width 102 height 16
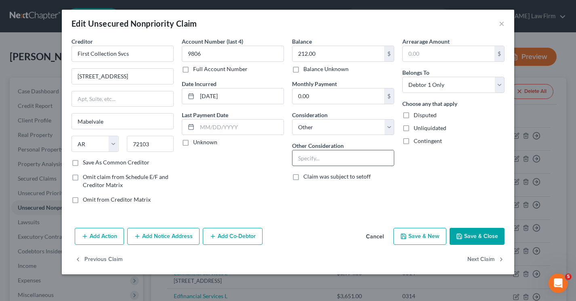
click at [300, 161] on input "text" at bounding box center [343, 157] width 101 height 15
type input "[US_STATE] Gas Service"
click at [476, 257] on button "Next Claim" at bounding box center [486, 259] width 37 height 17
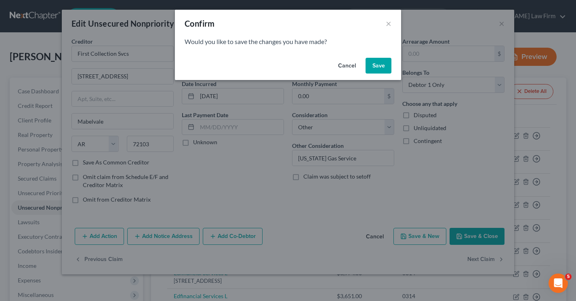
click at [382, 63] on button "Save" at bounding box center [379, 66] width 26 height 16
select select "35"
select select "0"
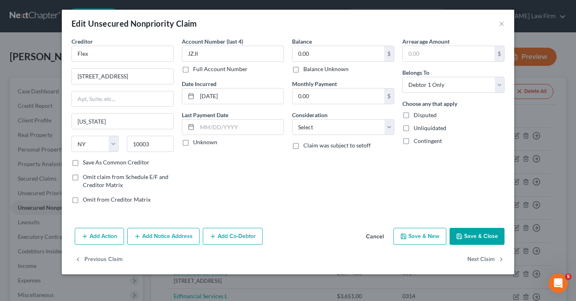
click at [463, 234] on icon "button" at bounding box center [459, 236] width 6 height 6
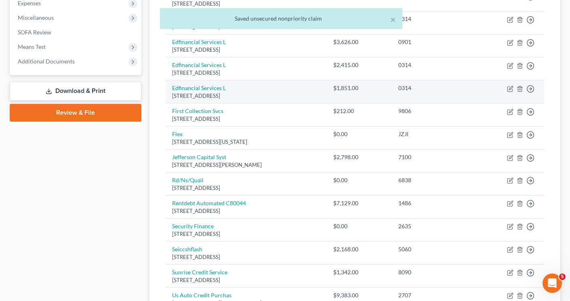
scroll to position [283, 0]
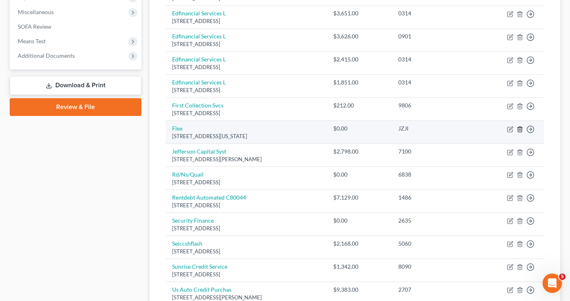
click at [519, 132] on icon "button" at bounding box center [520, 129] width 4 height 5
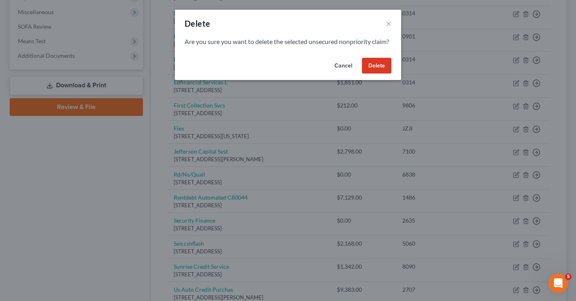
click at [371, 74] on button "Delete" at bounding box center [377, 66] width 30 height 16
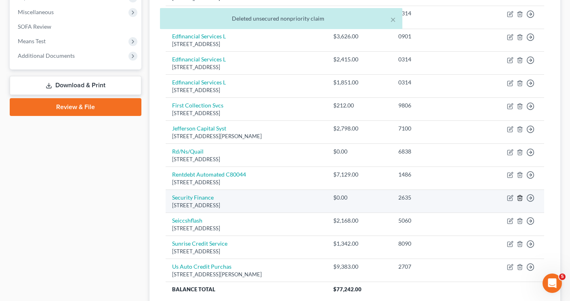
click at [522, 199] on icon "button" at bounding box center [520, 198] width 4 height 5
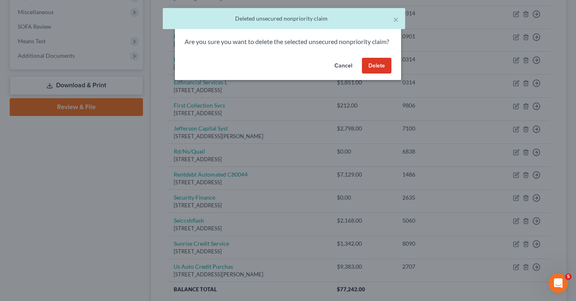
click at [371, 74] on button "Delete" at bounding box center [377, 66] width 30 height 16
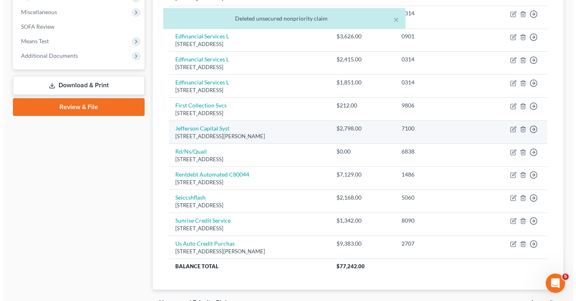
scroll to position [202, 0]
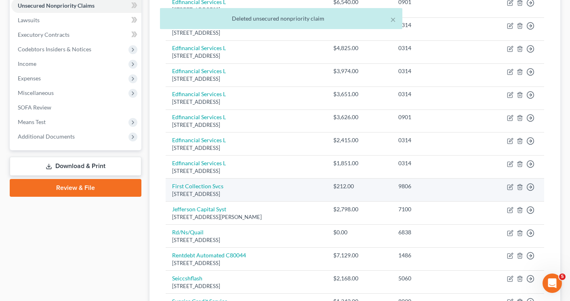
click at [212, 192] on div "[STREET_ADDRESS]" at bounding box center [246, 194] width 148 height 8
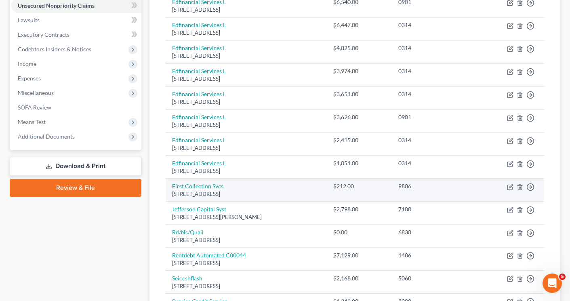
click at [210, 186] on link "First Collection Svcs" at bounding box center [197, 186] width 51 height 7
select select "2"
select select "14"
select select "0"
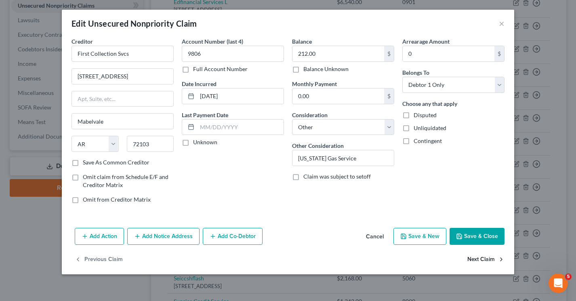
click at [476, 258] on button "Next Claim" at bounding box center [486, 259] width 37 height 17
select select "24"
select select "0"
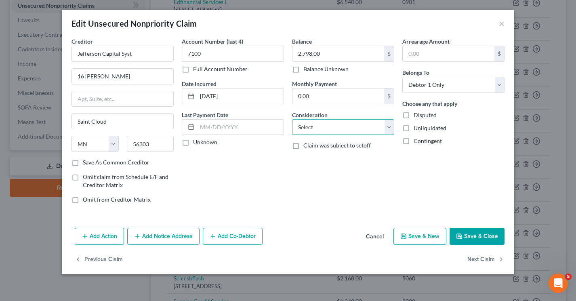
click at [314, 129] on select "Select Cable / Satellite Services Collection Agency Credit Card Debt Debt Couns…" at bounding box center [343, 127] width 102 height 16
select select "14"
click at [292, 119] on select "Select Cable / Satellite Services Collection Agency Credit Card Debt Debt Couns…" at bounding box center [343, 127] width 102 height 16
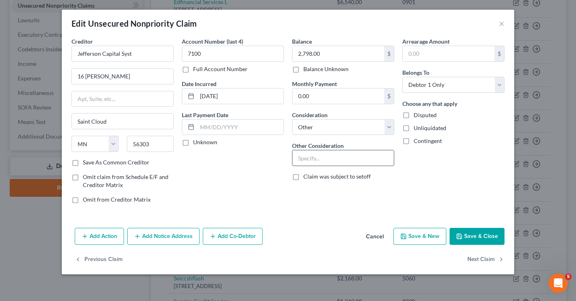
click at [300, 156] on input "text" at bounding box center [343, 157] width 101 height 15
type input "Sprint"
click at [482, 259] on button "Next Claim" at bounding box center [486, 259] width 37 height 17
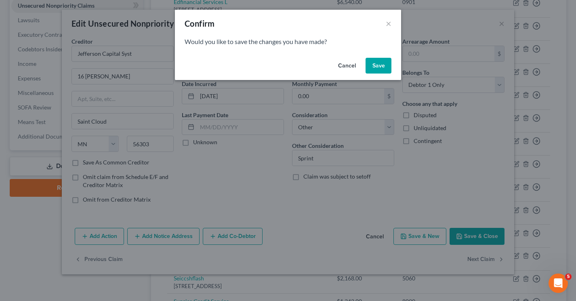
click at [379, 63] on button "Save" at bounding box center [379, 66] width 26 height 16
select select "46"
select select "0"
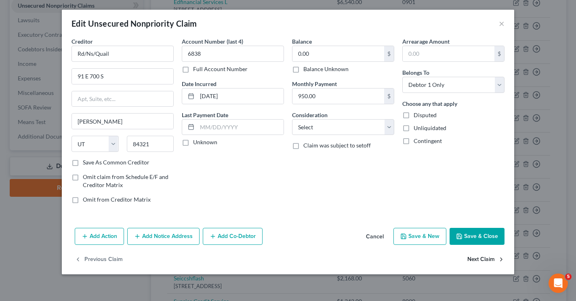
click at [477, 259] on button "Next Claim" at bounding box center [486, 259] width 37 height 17
select select "44"
select select "1"
select select "0"
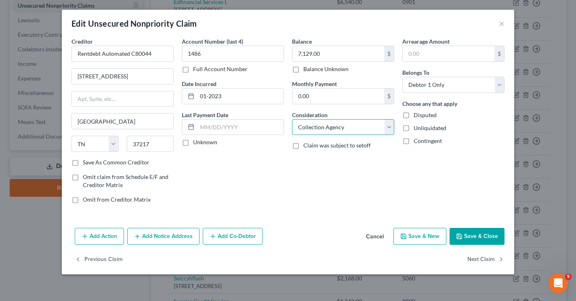
drag, startPoint x: 330, startPoint y: 127, endPoint x: 327, endPoint y: 133, distance: 6.2
click at [330, 127] on select "Select Cable / Satellite Services Collection Agency Credit Card Debt Debt Couns…" at bounding box center [343, 127] width 102 height 16
select select "14"
click at [292, 119] on select "Select Cable / Satellite Services Collection Agency Credit Card Debt Debt Couns…" at bounding box center [343, 127] width 102 height 16
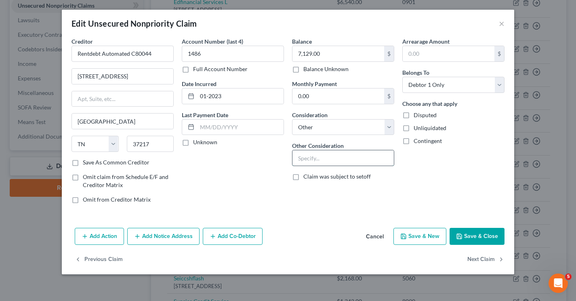
click at [299, 158] on input "text" at bounding box center [343, 157] width 101 height 15
type input "S"
type input "[PERSON_NAME]"
click at [477, 258] on button "Next Claim" at bounding box center [486, 259] width 37 height 17
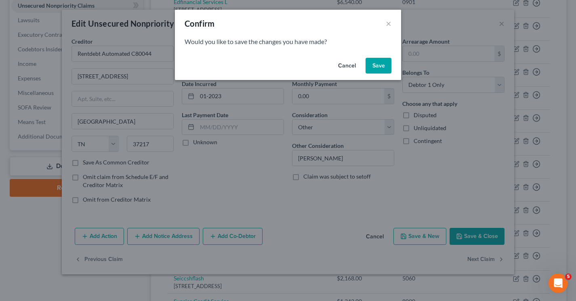
click at [376, 64] on button "Save" at bounding box center [379, 66] width 26 height 16
select select "37"
select select "0"
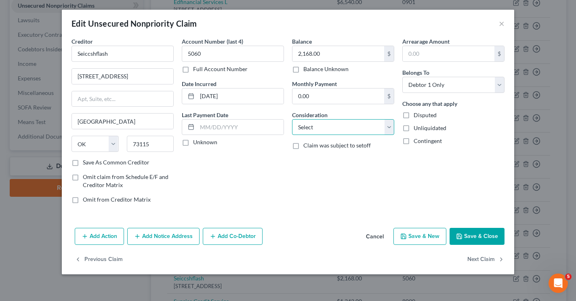
click at [321, 125] on select "Select Cable / Satellite Services Collection Agency Credit Card Debt Debt Couns…" at bounding box center [343, 127] width 102 height 16
select select "10"
click at [292, 119] on select "Select Cable / Satellite Services Collection Agency Credit Card Debt Debt Couns…" at bounding box center [343, 127] width 102 height 16
click at [470, 258] on button "Next Claim" at bounding box center [486, 259] width 37 height 17
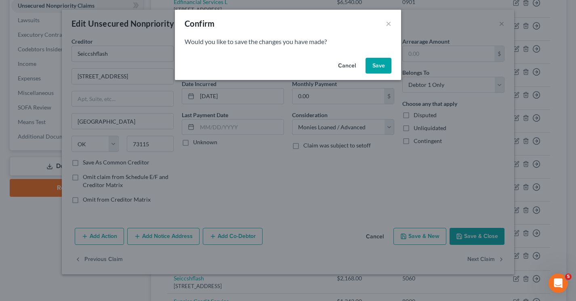
click at [385, 66] on button "Save" at bounding box center [379, 66] width 26 height 16
select select "35"
select select "1"
select select "0"
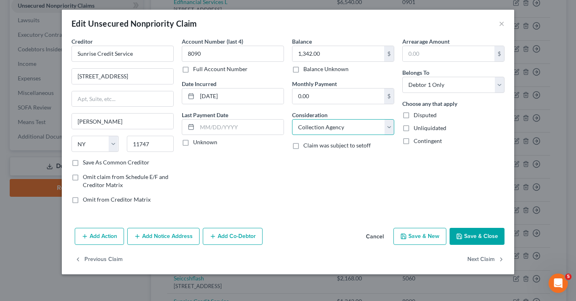
click at [356, 125] on select "Select Cable / Satellite Services Collection Agency Credit Card Debt Debt Couns…" at bounding box center [343, 127] width 102 height 16
select select "14"
click at [292, 119] on select "Select Cable / Satellite Services Collection Agency Credit Card Debt Debt Couns…" at bounding box center [343, 127] width 102 height 16
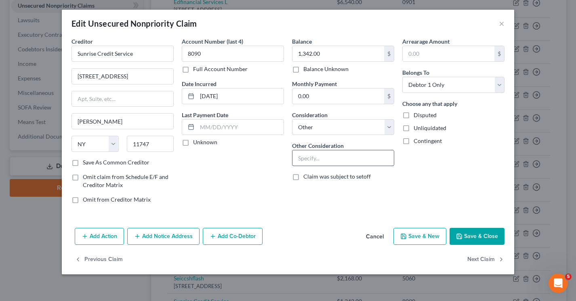
click at [317, 161] on input "text" at bounding box center [343, 157] width 101 height 15
type input "AT&T Mobility"
click at [470, 258] on button "Next Claim" at bounding box center [486, 259] width 37 height 17
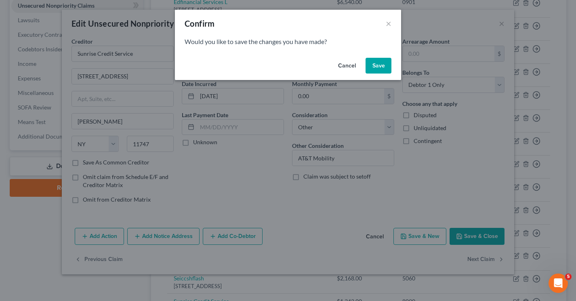
click at [382, 65] on button "Save" at bounding box center [379, 66] width 26 height 16
select select "9"
select select "0"
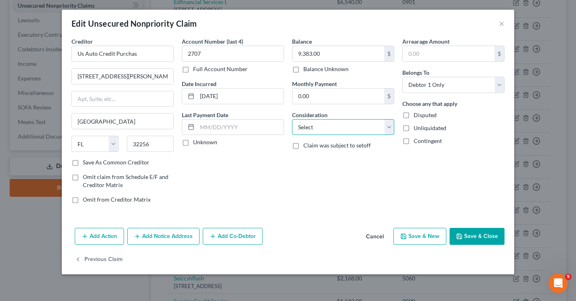
drag, startPoint x: 307, startPoint y: 121, endPoint x: 310, endPoint y: 134, distance: 12.8
click at [307, 121] on select "Select Cable / Satellite Services Collection Agency Credit Card Debt Debt Couns…" at bounding box center [343, 127] width 102 height 16
select select "14"
click at [292, 119] on select "Select Cable / Satellite Services Collection Agency Credit Card Debt Debt Couns…" at bounding box center [343, 127] width 102 height 16
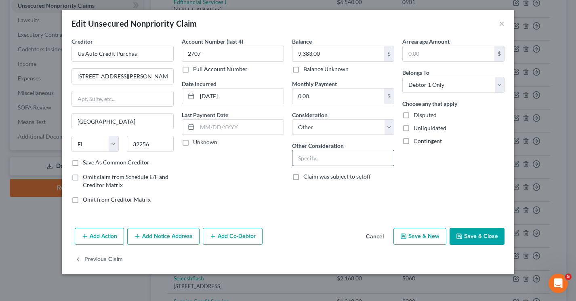
click at [310, 158] on input "text" at bounding box center [343, 157] width 101 height 15
type input "Repossession"
click at [175, 236] on button "Add Notice Address" at bounding box center [163, 236] width 72 height 17
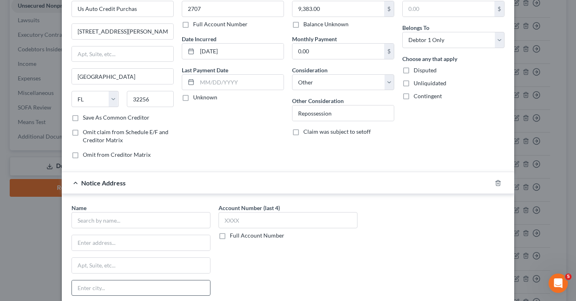
scroll to position [121, 0]
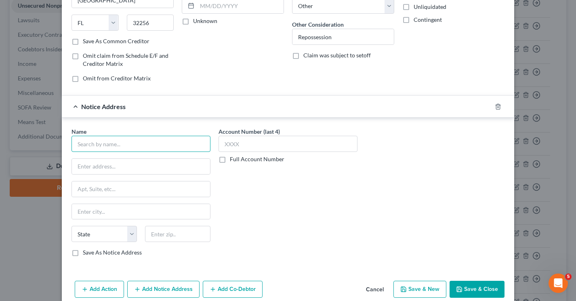
click at [101, 148] on input "text" at bounding box center [141, 144] width 139 height 16
type input "[PERSON_NAME] & Hover"
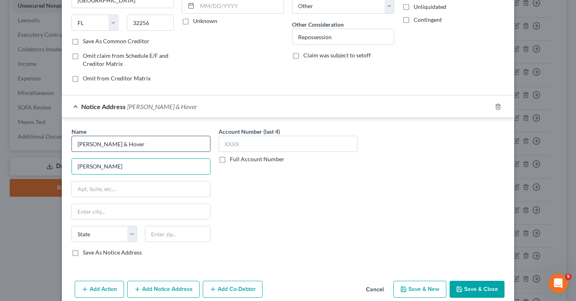
type input "[PERSON_NAME]"
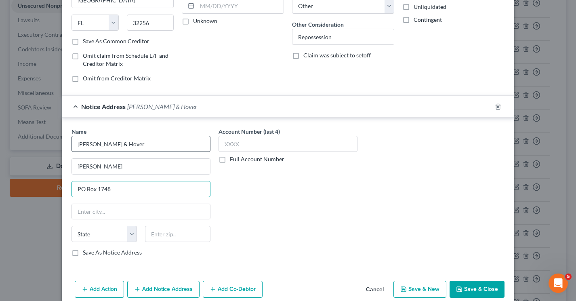
type input "PO Box 1748"
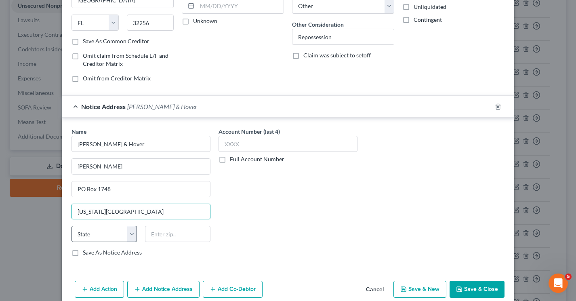
type input "[US_STATE][GEOGRAPHIC_DATA]"
click at [92, 236] on select "State [US_STATE] AK AR AZ CA CO CT DE DC [GEOGRAPHIC_DATA] [GEOGRAPHIC_DATA] GU…" at bounding box center [104, 234] width 65 height 16
select select "37"
click at [72, 226] on select "State [US_STATE] AK AR AZ CA CO CT DE DC [GEOGRAPHIC_DATA] [GEOGRAPHIC_DATA] GU…" at bounding box center [104, 234] width 65 height 16
click at [165, 239] on input "text" at bounding box center [177, 234] width 65 height 16
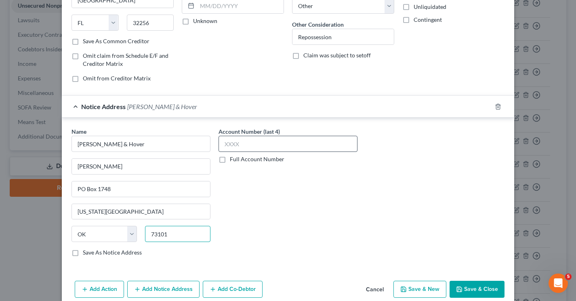
type input "73101"
click at [244, 141] on input "text" at bounding box center [288, 144] width 139 height 16
type input "2237"
click at [83, 254] on label "Save As Notice Address" at bounding box center [112, 253] width 59 height 8
click at [86, 254] on input "Save As Notice Address" at bounding box center [88, 251] width 5 height 5
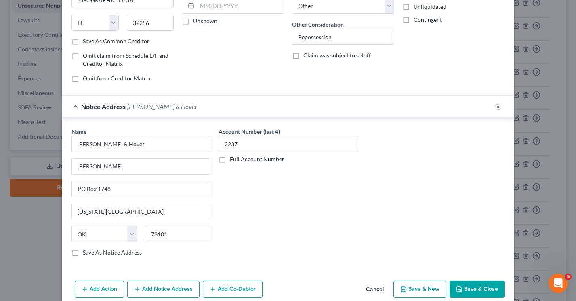
checkbox input "true"
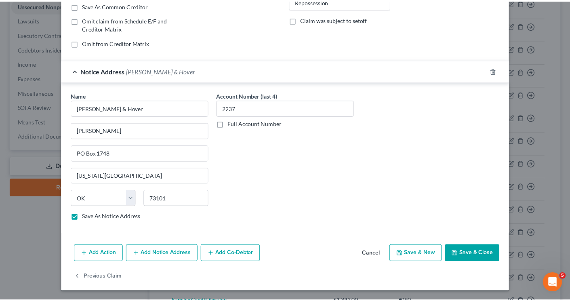
scroll to position [157, 0]
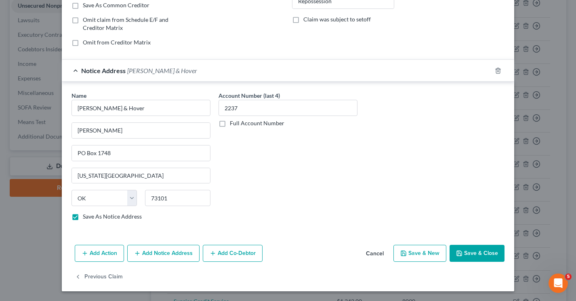
click at [460, 251] on icon "button" at bounding box center [459, 253] width 6 height 6
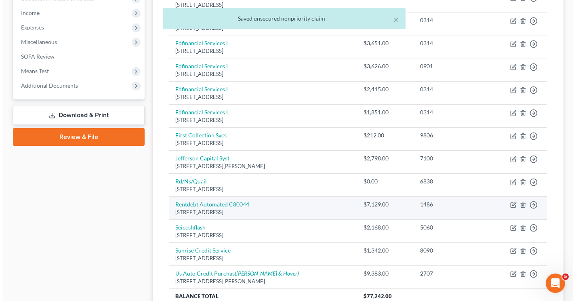
scroll to position [323, 0]
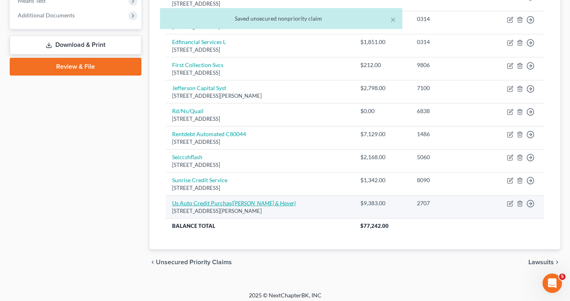
click at [205, 203] on link "Us Auto Credit Purchas ([PERSON_NAME] & Hover)" at bounding box center [234, 203] width 124 height 7
select select "9"
select select "14"
select select "0"
select select "37"
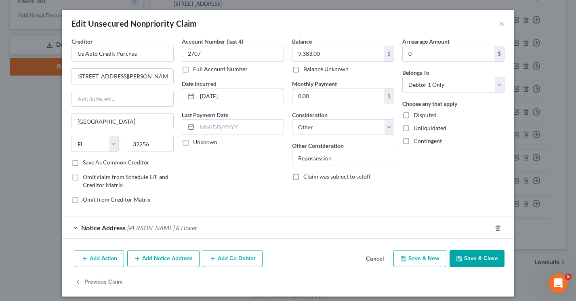
click at [215, 228] on div "Notice Address [PERSON_NAME] & Hover" at bounding box center [277, 227] width 430 height 21
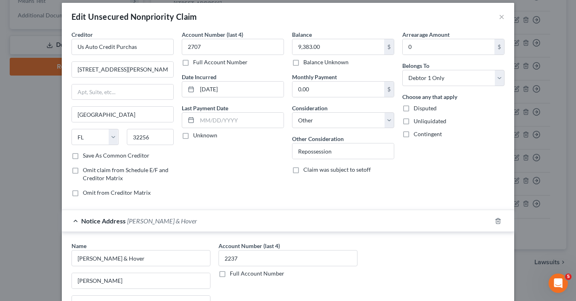
scroll to position [0, 0]
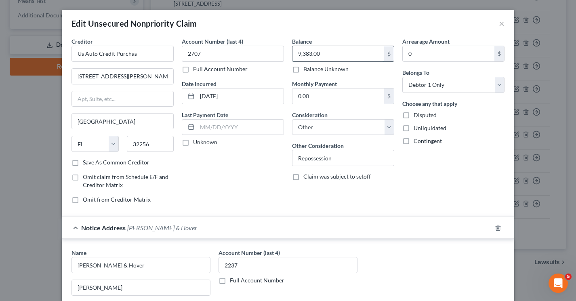
click at [336, 57] on input "9,383.00" at bounding box center [339, 53] width 92 height 15
type input "11,126.00"
click at [265, 173] on div "Account Number (last 4) 2707 Full Account Number Date Incurred [DATE] Last Paym…" at bounding box center [233, 123] width 110 height 173
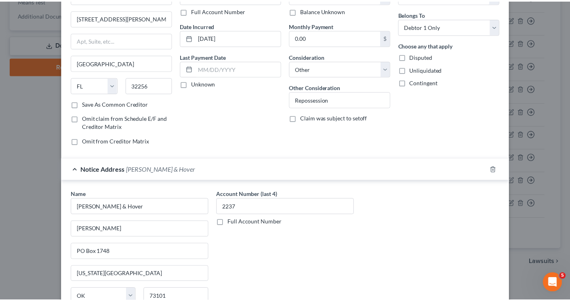
scroll to position [157, 0]
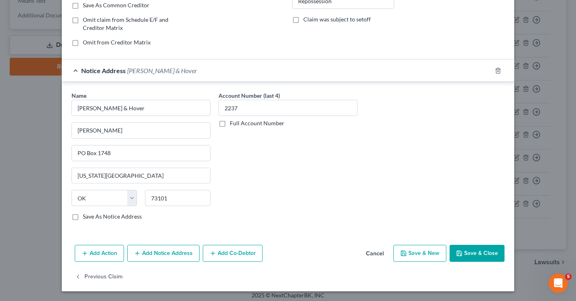
click at [470, 253] on button "Save & Close" at bounding box center [477, 253] width 55 height 17
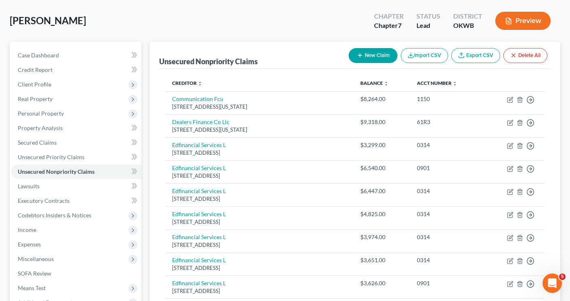
scroll to position [0, 0]
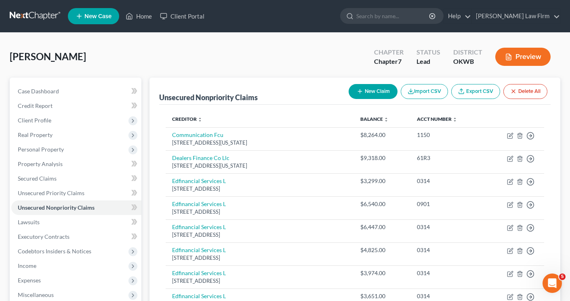
click at [357, 89] on icon "button" at bounding box center [360, 91] width 6 height 6
select select "0"
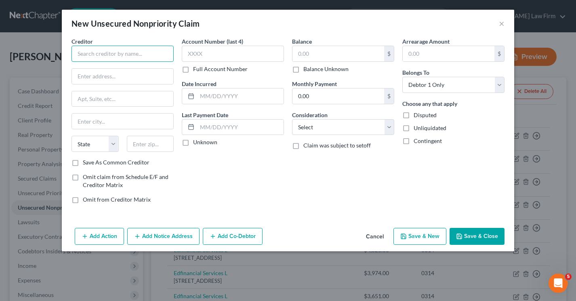
click at [108, 59] on input "text" at bounding box center [123, 54] width 102 height 16
type input "Southeast Investment Corp"
type input "S"
type input "Southeast Investment Corp"
type input "PO Box 54886"
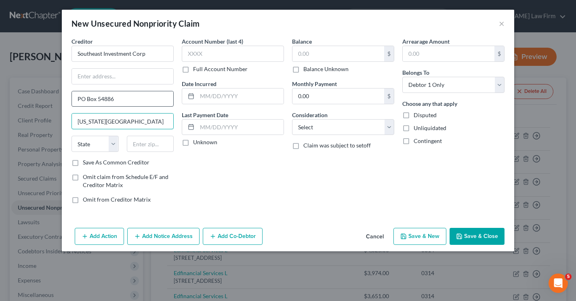
type input "[US_STATE][GEOGRAPHIC_DATA]"
select select "37"
type input "73154"
click at [200, 45] on label "Account Number (last 4)" at bounding box center [212, 41] width 61 height 8
click at [200, 54] on input "text" at bounding box center [233, 54] width 102 height 16
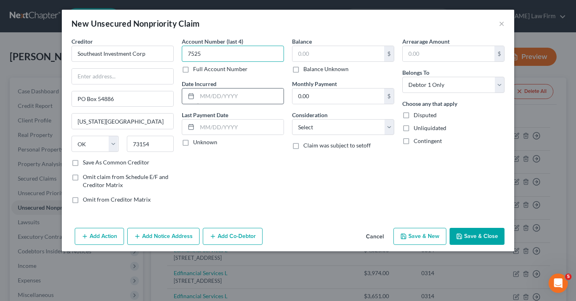
type input "7525"
click at [205, 102] on input "text" at bounding box center [240, 96] width 87 height 15
type input "2024"
click at [318, 49] on input "text" at bounding box center [339, 53] width 92 height 15
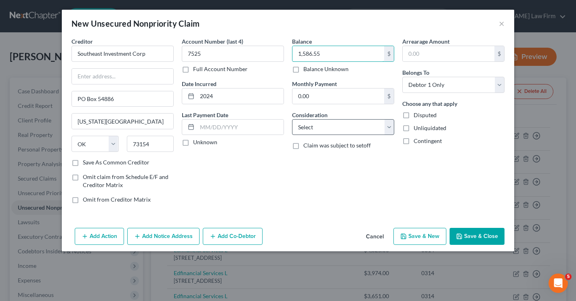
type input "1,586.55"
click at [312, 129] on select "Select Cable / Satellite Services Collection Agency Credit Card Debt Debt Couns…" at bounding box center [343, 127] width 102 height 16
click at [292, 119] on select "Select Cable / Satellite Services Collection Agency Credit Card Debt Debt Couns…" at bounding box center [343, 127] width 102 height 16
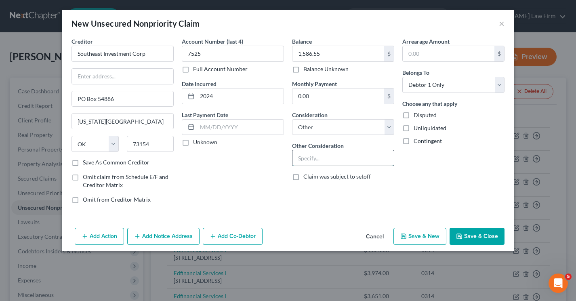
click at [310, 156] on input "text" at bounding box center [343, 157] width 101 height 15
click at [315, 124] on select "Select Cable / Satellite Services Collection Agency Credit Card Debt Debt Couns…" at bounding box center [343, 127] width 102 height 16
select select "1"
click at [292, 119] on select "Select Cable / Satellite Services Collection Agency Credit Card Debt Debt Couns…" at bounding box center [343, 127] width 102 height 16
click at [464, 235] on button "Save & Close" at bounding box center [477, 236] width 55 height 17
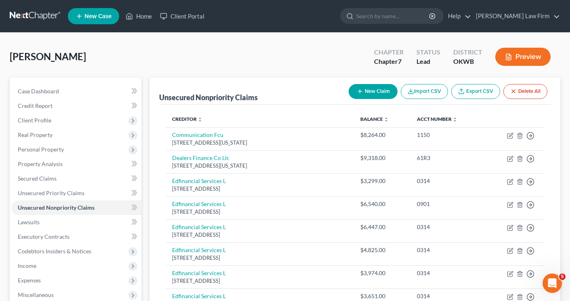
scroll to position [202, 0]
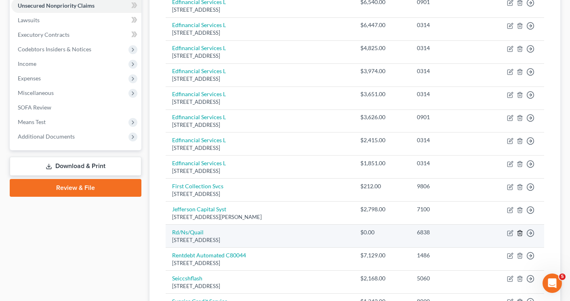
click at [521, 233] on line "button" at bounding box center [521, 234] width 0 height 2
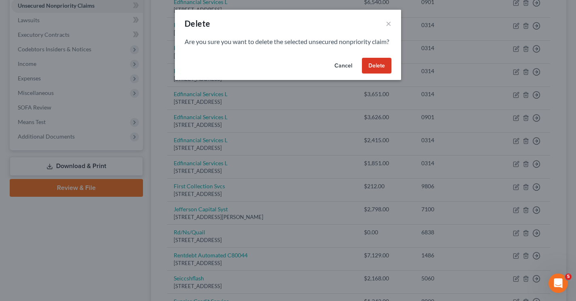
click at [373, 72] on button "Delete" at bounding box center [377, 66] width 30 height 16
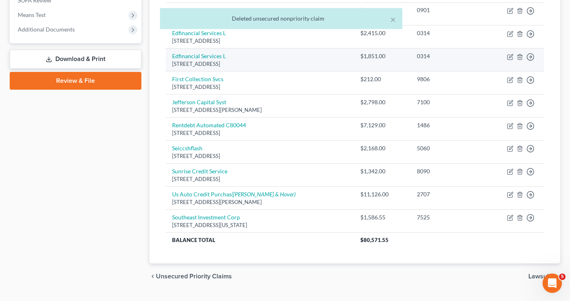
scroll to position [328, 0]
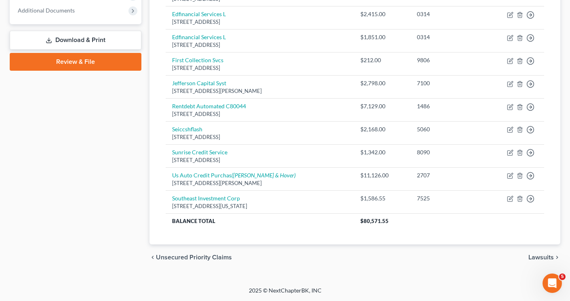
click at [534, 257] on span "Lawsuits" at bounding box center [541, 257] width 25 height 6
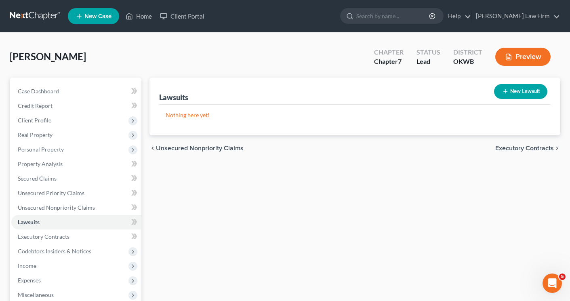
click at [523, 88] on button "New Lawsuit" at bounding box center [520, 91] width 53 height 15
select select "0"
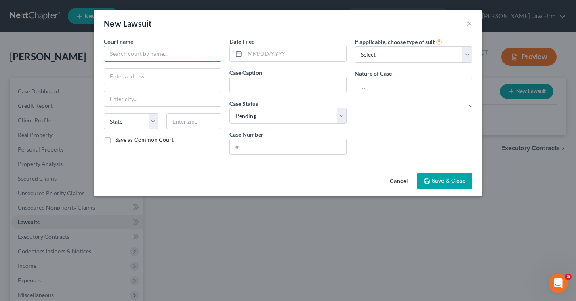
click at [160, 59] on input "text" at bounding box center [163, 54] width 118 height 16
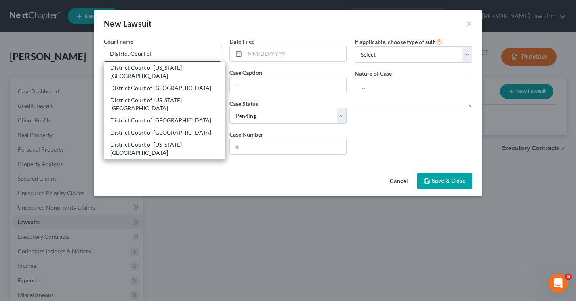
click at [160, 70] on div "District Court of [US_STATE][GEOGRAPHIC_DATA]" at bounding box center [164, 72] width 109 height 16
type input "District Court of [US_STATE][GEOGRAPHIC_DATA]"
type input "[STREET_ADDRESS][PERSON_NAME]"
type input "[US_STATE][GEOGRAPHIC_DATA]"
select select "37"
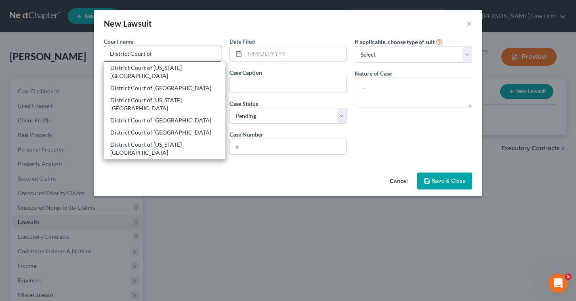
type input "73102"
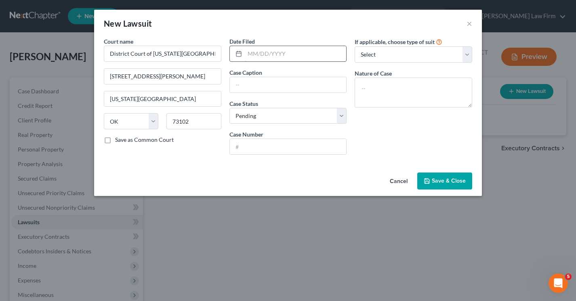
click at [259, 53] on input "text" at bounding box center [296, 53] width 102 height 15
type input "[DATE]"
click at [237, 88] on input "text" at bounding box center [288, 84] width 117 height 15
paste input "Southeast Investment Corp, D/B/A CASH IN A FLASH LOAN SERVICES Plaintiff, v. [P…"
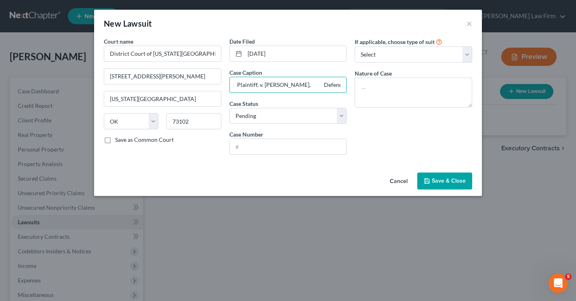
type input "Southeast Investment Corp, D/B/A CASH IN A FLASH LOAN SERVICES Plaintiff, v. [P…"
click at [256, 146] on input "text" at bounding box center [288, 146] width 117 height 15
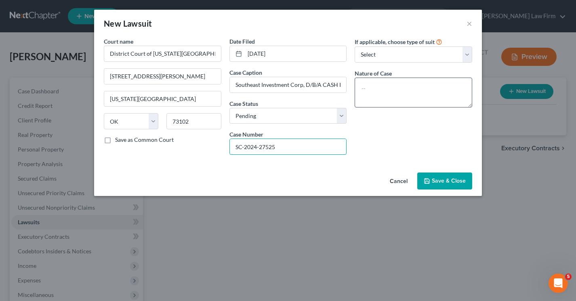
type input "SC-2024-27525"
click at [384, 92] on textarea at bounding box center [414, 93] width 118 height 30
type textarea "Indebtedness"
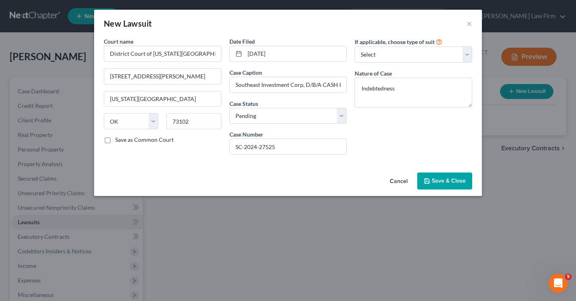
click at [447, 178] on span "Save & Close" at bounding box center [449, 180] width 34 height 7
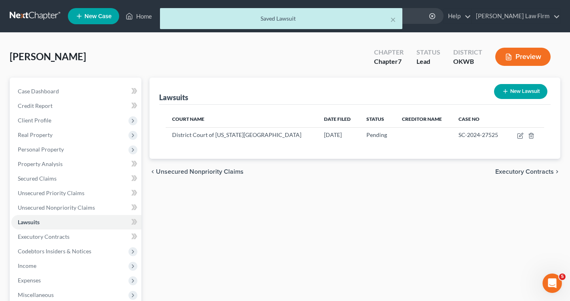
click at [503, 91] on icon "button" at bounding box center [506, 91] width 6 height 6
select select "0"
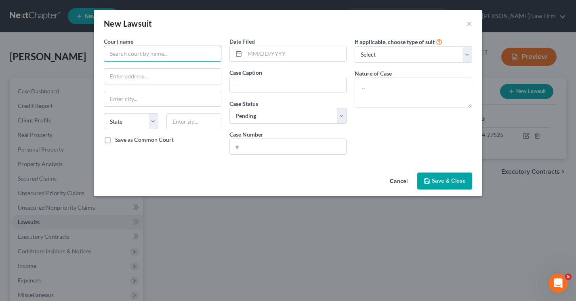
click at [204, 53] on input "text" at bounding box center [163, 54] width 118 height 16
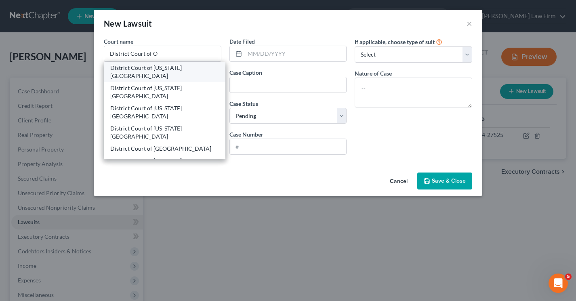
click at [186, 70] on div "District Court of [US_STATE][GEOGRAPHIC_DATA]" at bounding box center [164, 72] width 109 height 16
type input "District Court of [US_STATE][GEOGRAPHIC_DATA]"
type input "[STREET_ADDRESS][PERSON_NAME]"
type input "[US_STATE][GEOGRAPHIC_DATA]"
select select "37"
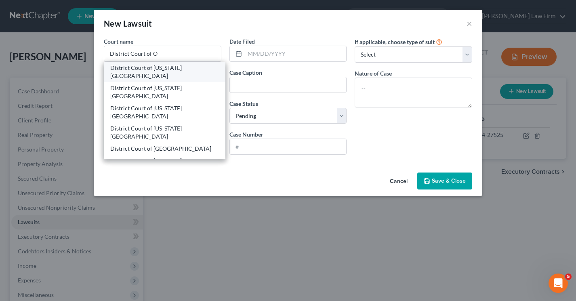
type input "73102"
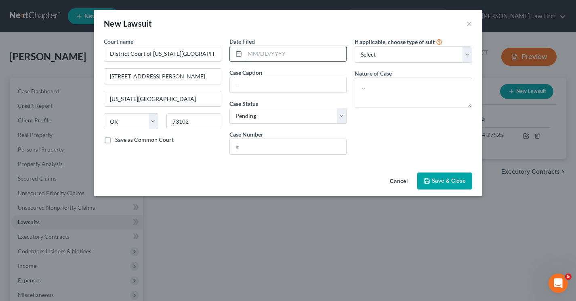
click at [261, 52] on input "text" at bounding box center [296, 53] width 102 height 15
type input "[DATE]"
paste input "US Auto Credit Purchasing Center, LLC, DBA US AUTO CREDIT Plaintiff, v. [PERSON…"
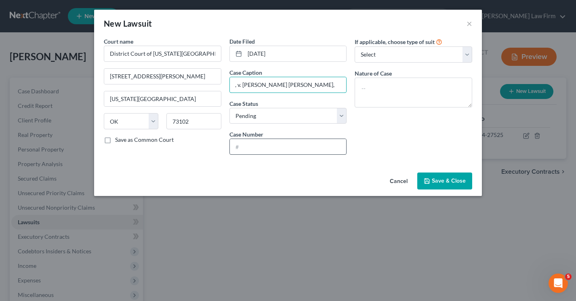
type input "US Auto Credit Purchasing Center, LLC, DBA US AUTO CREDIT Plaintiff, v. [PERSON…"
click at [246, 144] on input "text" at bounding box center [288, 146] width 117 height 15
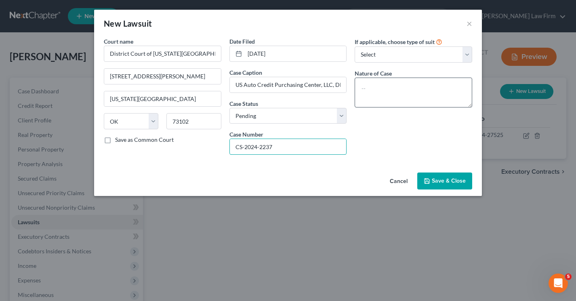
type input "CS-2024-2237"
click at [380, 99] on textarea at bounding box center [414, 93] width 118 height 30
type textarea "C"
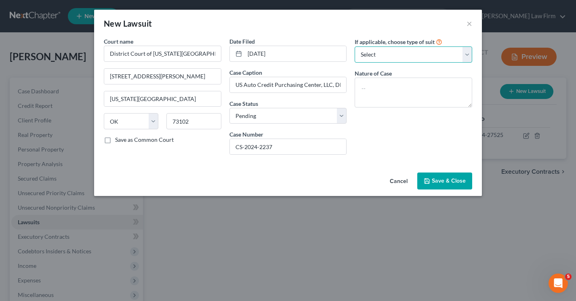
click at [385, 56] on select "Select Repossession Garnishment Foreclosure Attached, Seized, Or Levied Other" at bounding box center [414, 54] width 118 height 16
select select "4"
click at [355, 46] on select "Select Repossession Garnishment Foreclosure Attached, Seized, Or Levied Other" at bounding box center [414, 54] width 118 height 16
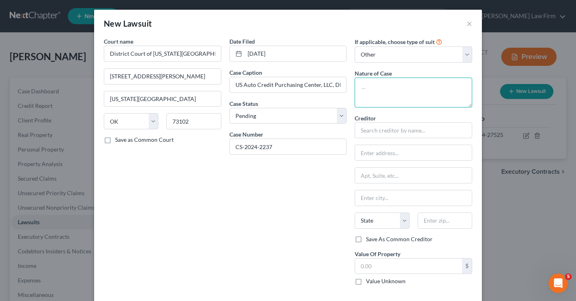
click at [379, 99] on textarea at bounding box center [414, 93] width 118 height 30
type textarea "C"
type textarea "Indebtedness"
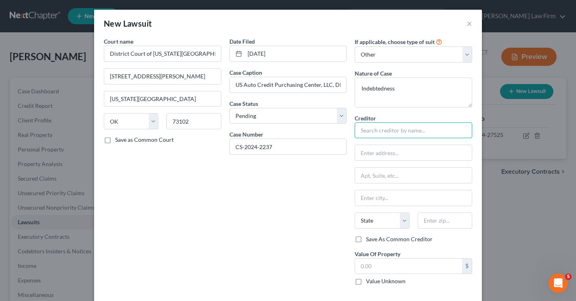
click at [381, 128] on input "text" at bounding box center [414, 130] width 118 height 16
type input "U"
type input "US AUTO"
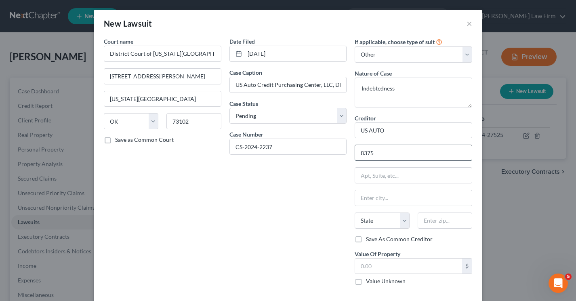
type input "[STREET_ADDRESS][PERSON_NAME]"
click at [388, 201] on input "text" at bounding box center [413, 197] width 117 height 15
type input "K"
type input "[GEOGRAPHIC_DATA]"
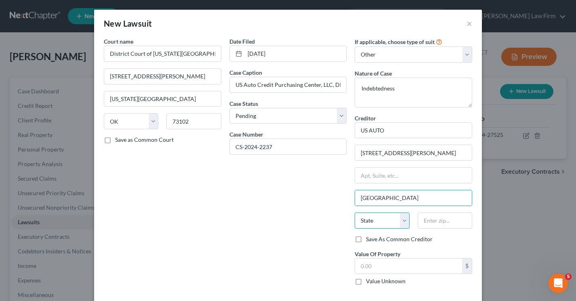
click at [391, 218] on select "State [US_STATE] AK AR AZ CA CO CT DE DC [GEOGRAPHIC_DATA] [GEOGRAPHIC_DATA] GU…" at bounding box center [382, 221] width 55 height 16
select select "9"
click at [355, 213] on select "State [US_STATE] AK AR AZ CA CO CT DE DC [GEOGRAPHIC_DATA] [GEOGRAPHIC_DATA] GU…" at bounding box center [382, 221] width 55 height 16
click at [427, 221] on input "text" at bounding box center [445, 221] width 55 height 16
type input "32256"
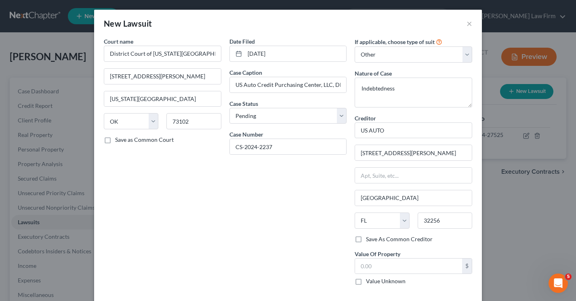
click at [366, 239] on label "Save As Common Creditor" at bounding box center [399, 239] width 67 height 8
click at [370, 239] on input "Save As Common Creditor" at bounding box center [372, 237] width 5 height 5
checkbox input "true"
click at [413, 131] on input "US AUTO" at bounding box center [414, 130] width 118 height 16
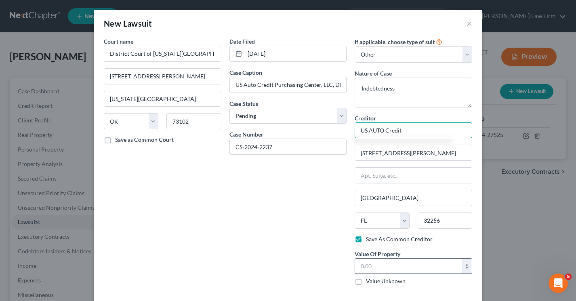
scroll to position [35, 0]
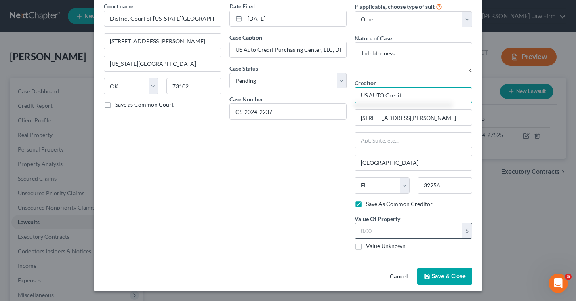
type input "US AUTO Credit"
click at [377, 232] on input "text" at bounding box center [408, 231] width 107 height 15
type input "11,125.87"
click at [429, 275] on button "Save & Close" at bounding box center [445, 276] width 55 height 17
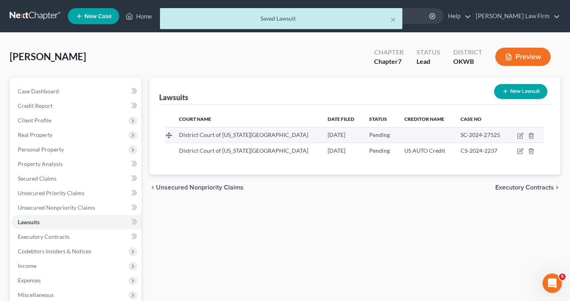
click at [224, 137] on span "District Court of [US_STATE][GEOGRAPHIC_DATA]" at bounding box center [243, 134] width 129 height 7
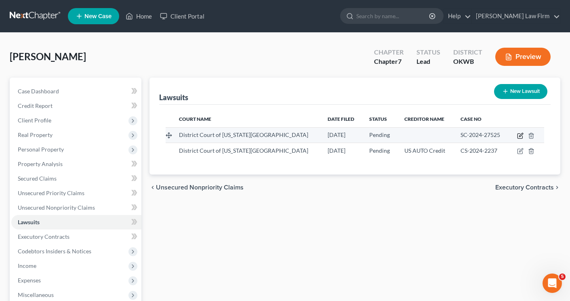
click at [520, 137] on icon "button" at bounding box center [521, 135] width 4 height 4
select select "37"
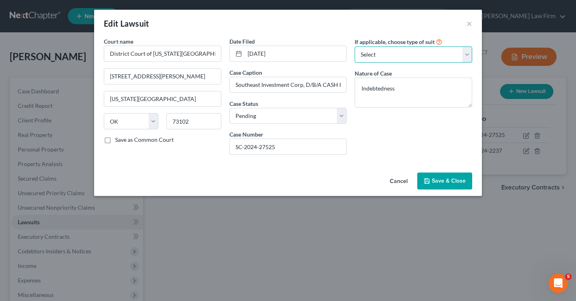
click at [363, 55] on select "Select Repossession Garnishment Foreclosure Attached, Seized, Or Levied Other" at bounding box center [414, 54] width 118 height 16
click at [355, 46] on select "Select Repossession Garnishment Foreclosure Attached, Seized, Or Levied Other" at bounding box center [414, 54] width 118 height 16
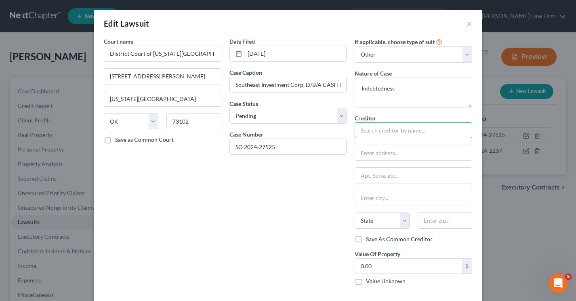
click at [363, 133] on input "text" at bounding box center [414, 130] width 118 height 16
click at [415, 147] on input "text" at bounding box center [413, 152] width 117 height 15
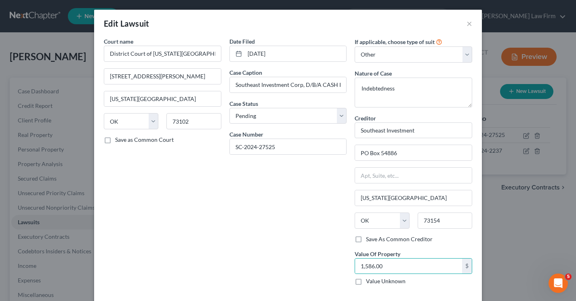
click at [320, 204] on div "Date Filed [DATE] Case Caption Southeast Investment Corp, D/B/A CASH IN A FLASH…" at bounding box center [289, 164] width 126 height 255
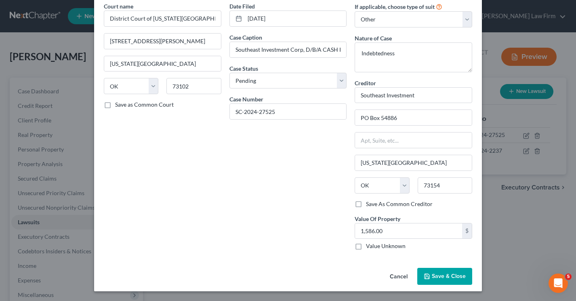
click at [421, 277] on button "Save & Close" at bounding box center [445, 276] width 55 height 17
